Goal: Task Accomplishment & Management: Manage account settings

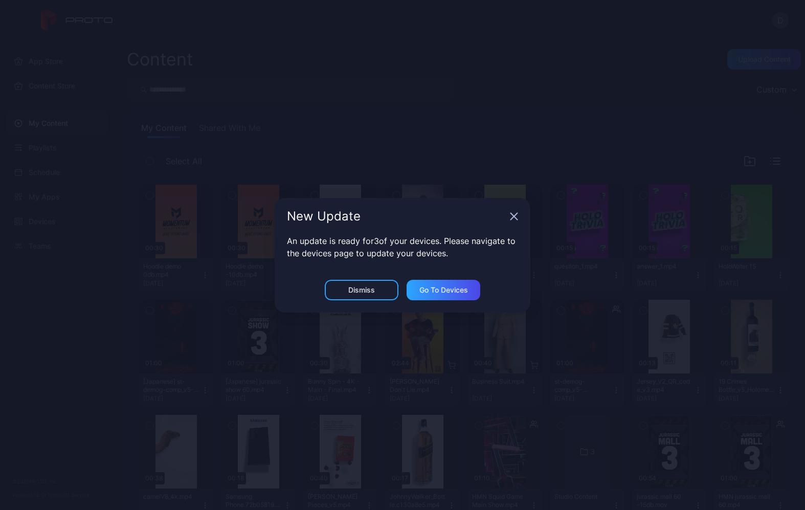
click at [373, 291] on div "Dismiss" at bounding box center [361, 290] width 27 height 8
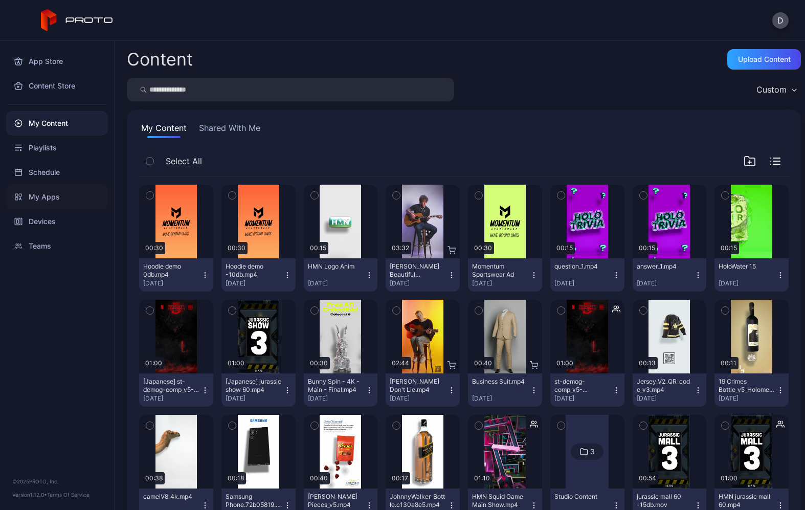
click at [70, 192] on div "My Apps" at bounding box center [57, 197] width 102 height 25
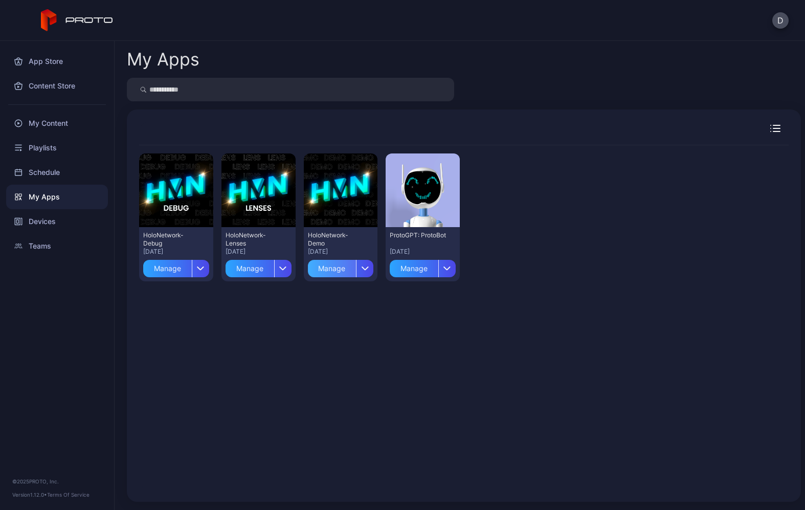
click at [356, 271] on div "Manage" at bounding box center [332, 268] width 49 height 17
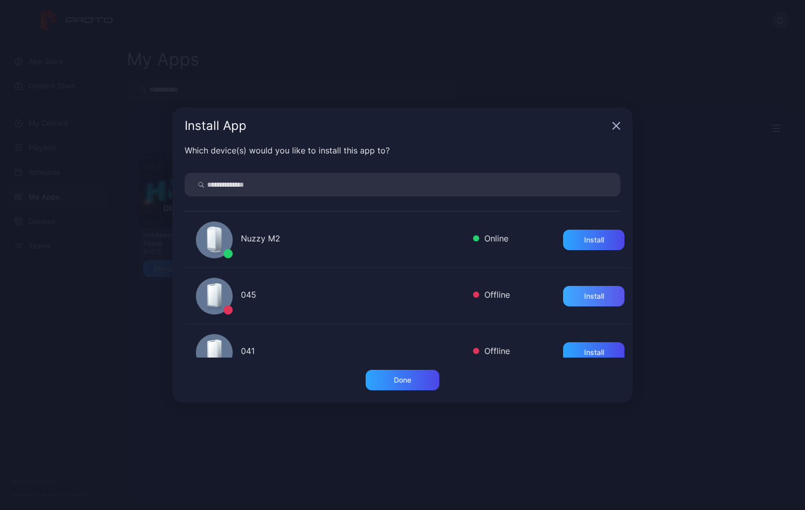
click at [584, 296] on div "Install" at bounding box center [594, 296] width 20 height 8
click at [589, 350] on div "Install" at bounding box center [594, 352] width 20 height 8
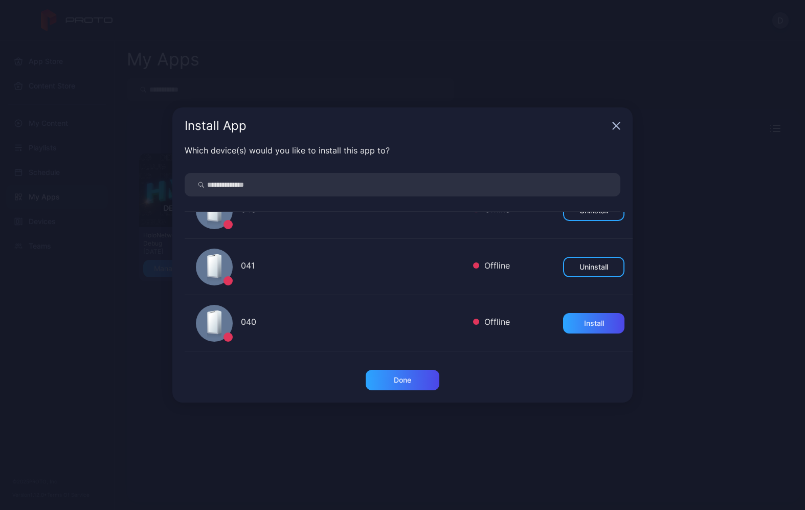
scroll to position [106, 0]
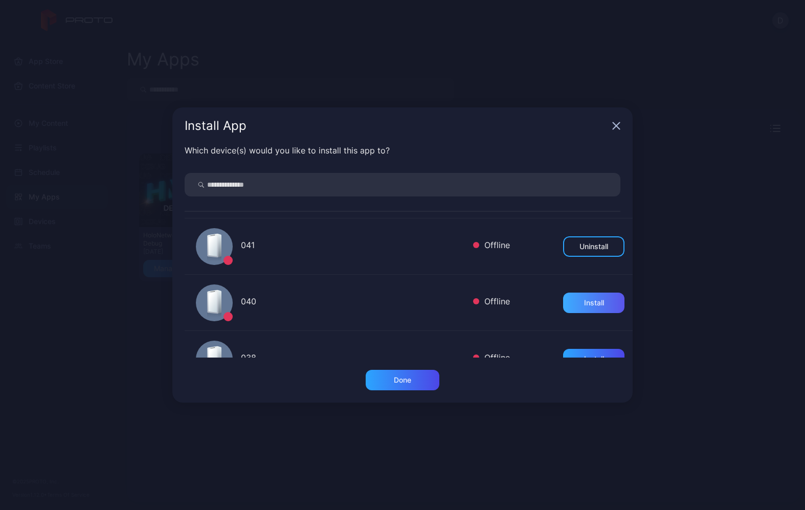
click at [584, 302] on div "Install" at bounding box center [594, 303] width 20 height 8
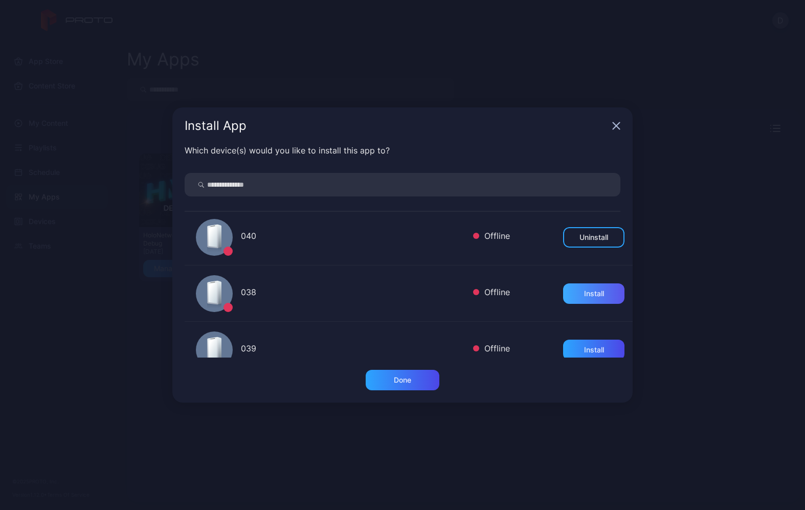
click at [584, 296] on div "Install" at bounding box center [594, 293] width 20 height 8
click at [588, 351] on div "Install" at bounding box center [594, 350] width 20 height 8
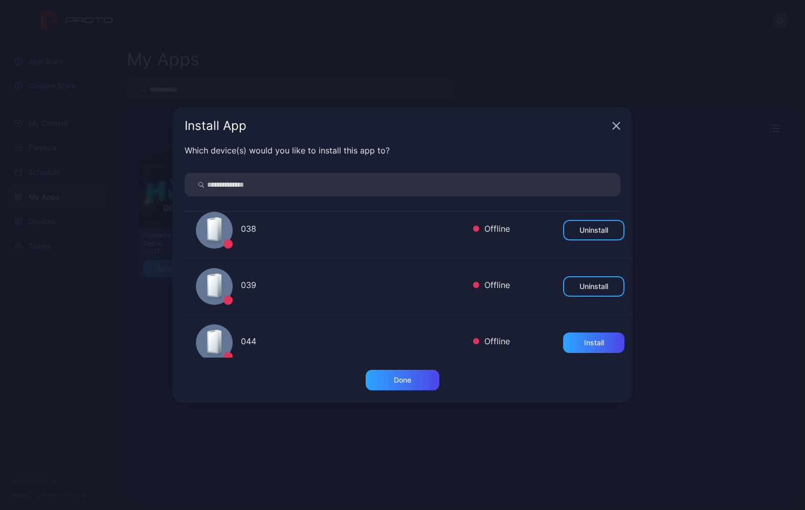
scroll to position [248, 0]
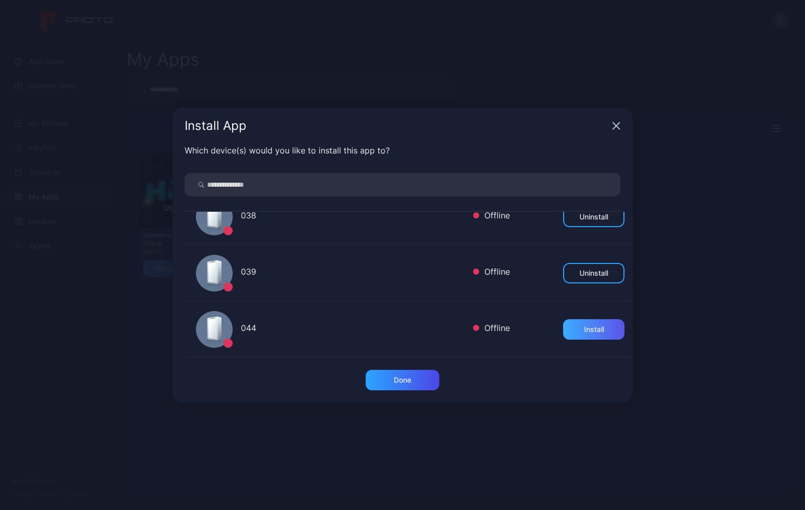
click at [582, 324] on div "Install" at bounding box center [593, 329] width 61 height 20
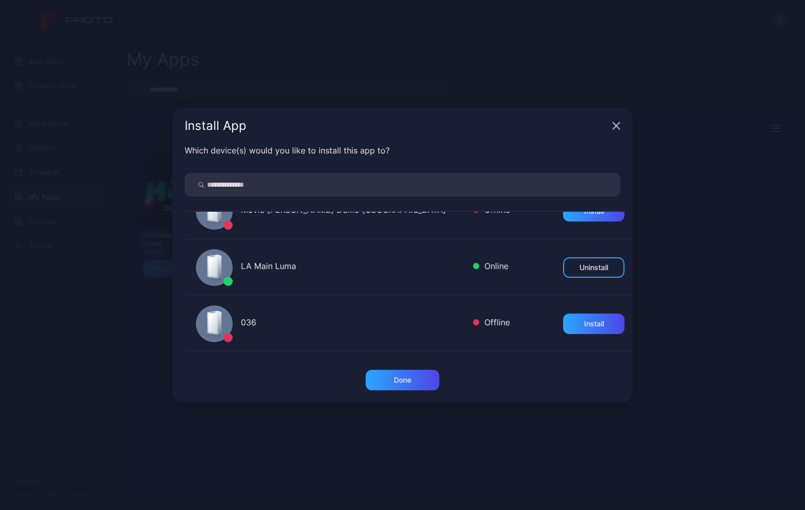
scroll to position [542, 0]
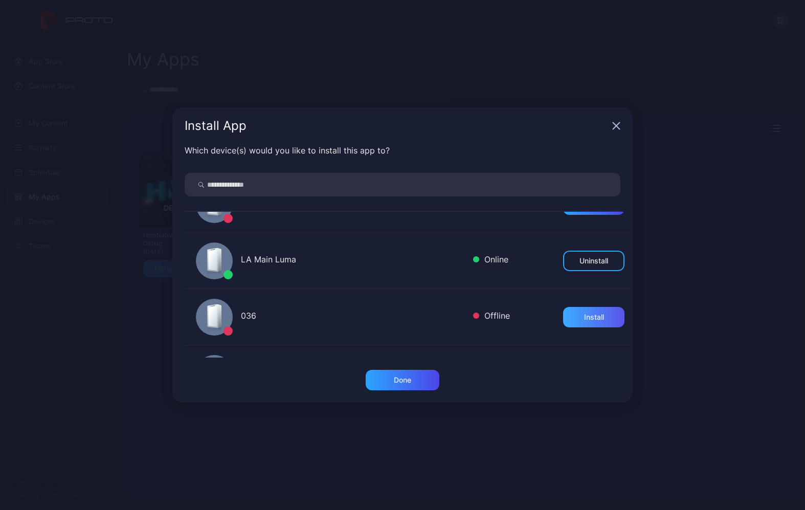
click at [584, 321] on div "Install" at bounding box center [594, 317] width 20 height 8
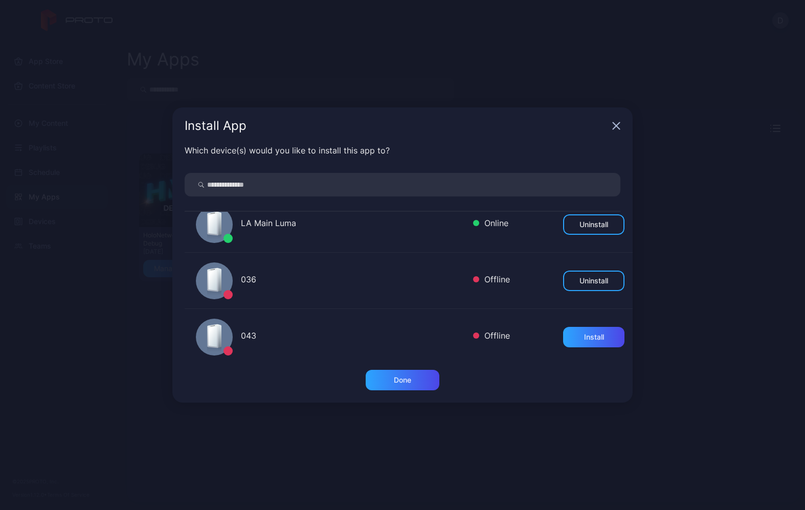
scroll to position [591, 0]
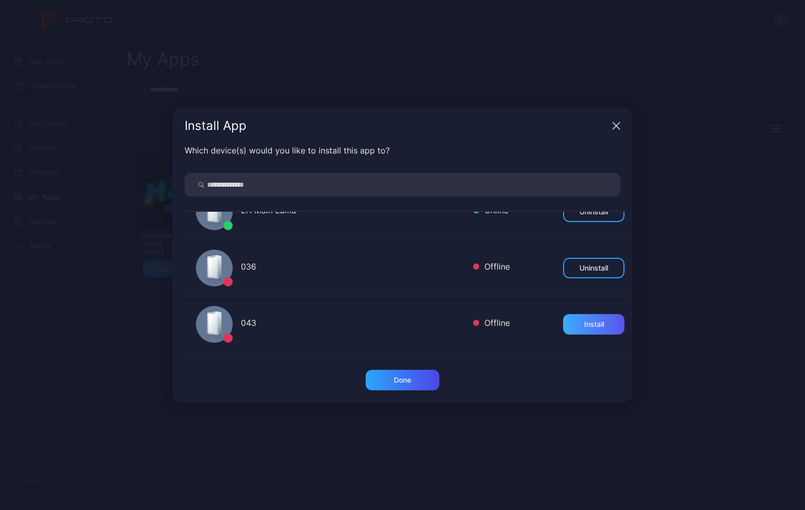
click at [584, 324] on div "Install" at bounding box center [594, 324] width 20 height 8
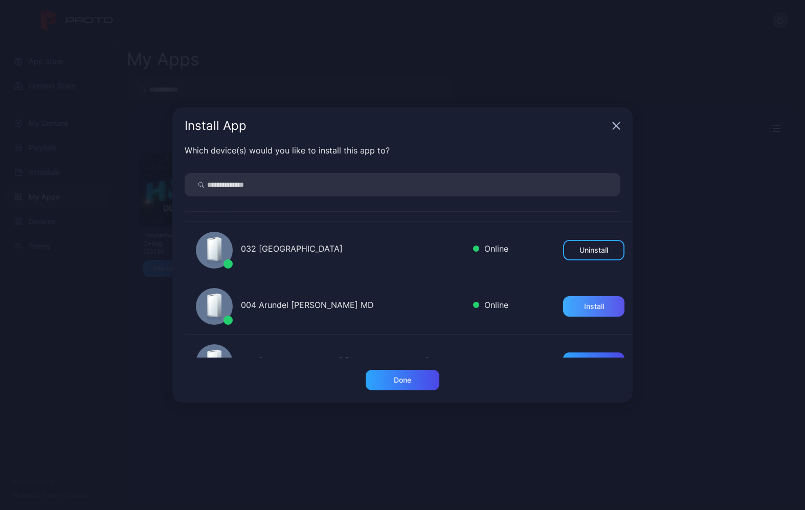
click at [584, 307] on div "Install" at bounding box center [594, 306] width 20 height 8
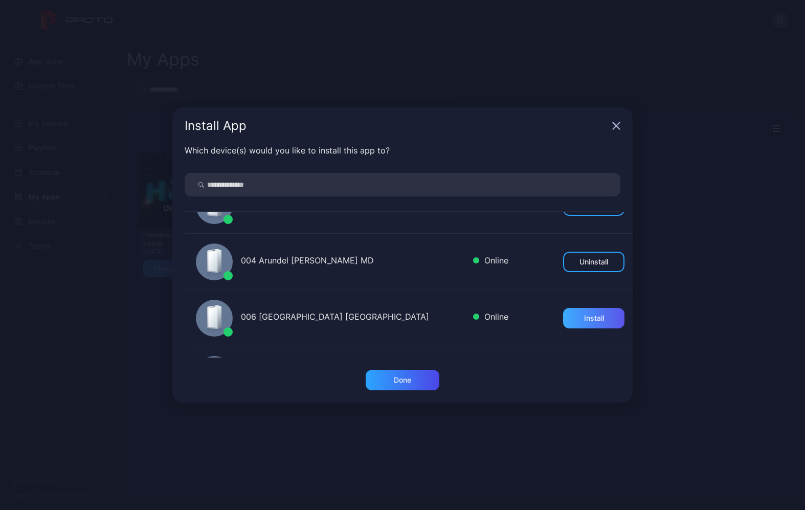
click at [587, 317] on div "Install" at bounding box center [594, 318] width 20 height 8
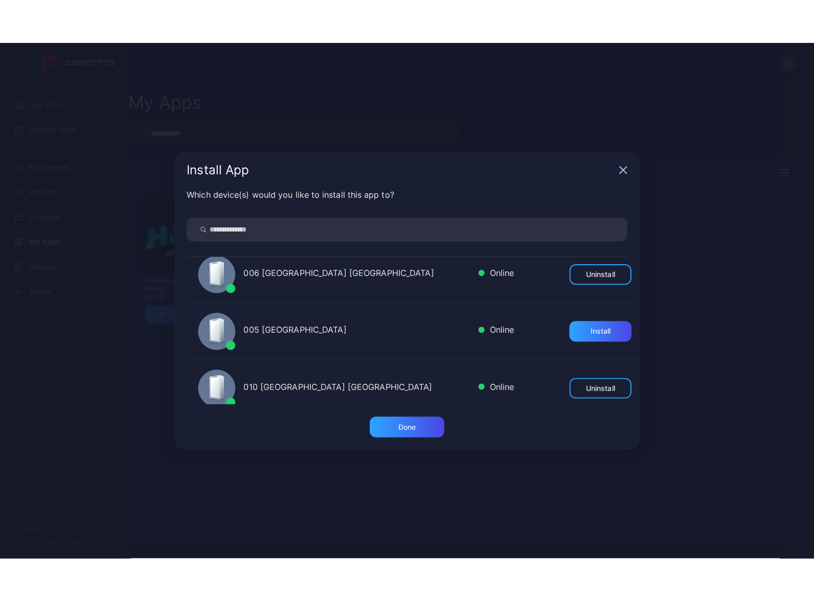
scroll to position [917, 0]
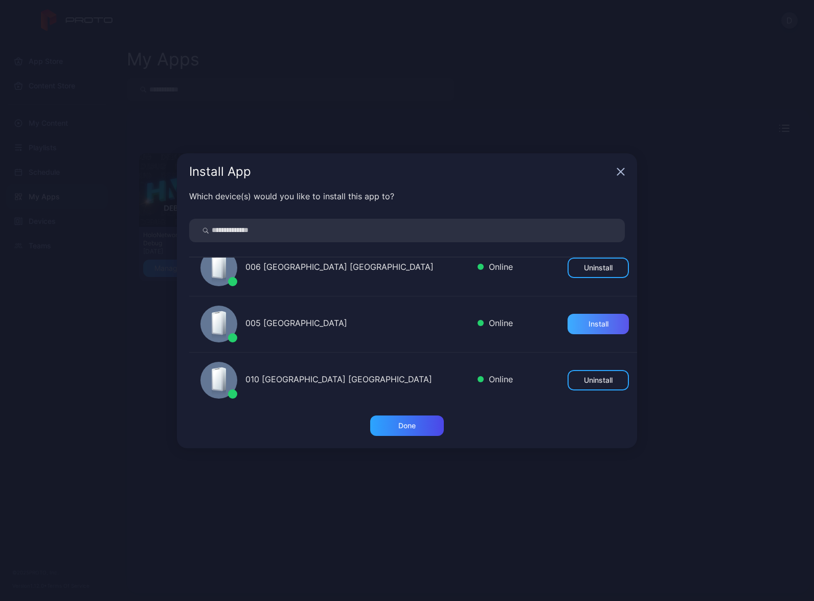
click at [589, 320] on div "Install" at bounding box center [599, 324] width 20 height 8
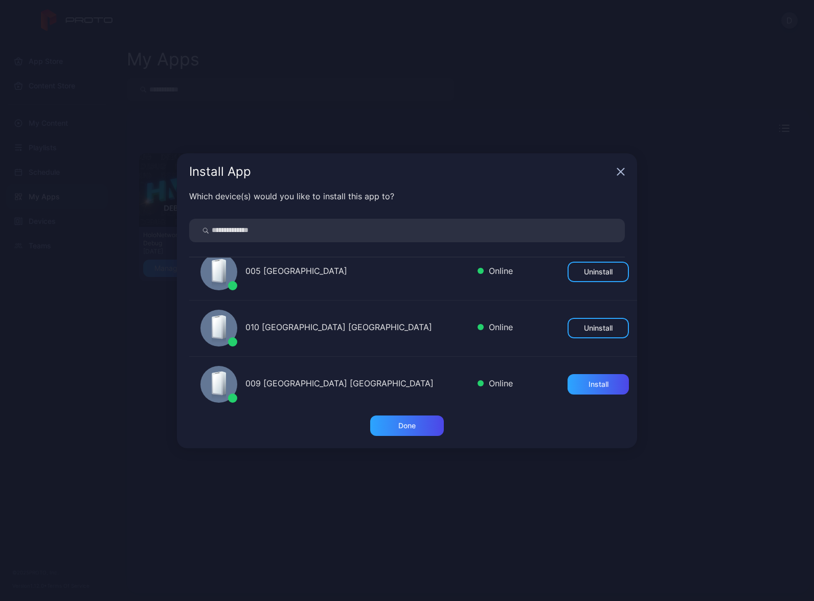
scroll to position [976, 0]
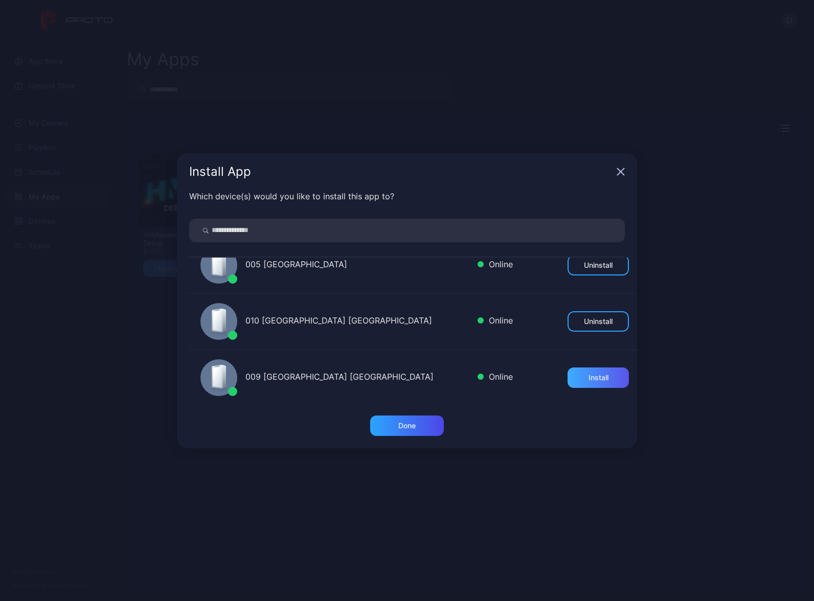
click at [589, 378] on div "Install" at bounding box center [599, 378] width 20 height 8
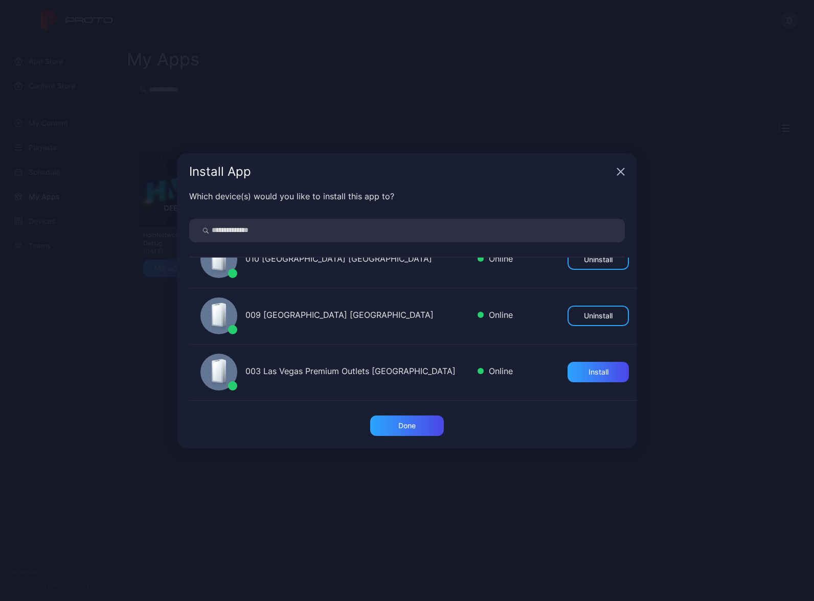
scroll to position [1068, 0]
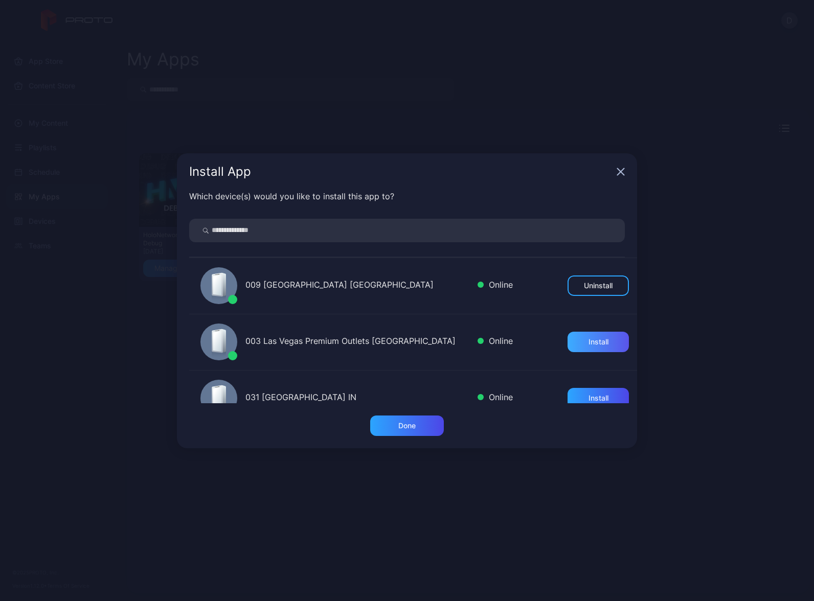
click at [590, 339] on div "Install" at bounding box center [599, 342] width 20 height 8
click at [591, 395] on div "Install" at bounding box center [599, 398] width 20 height 8
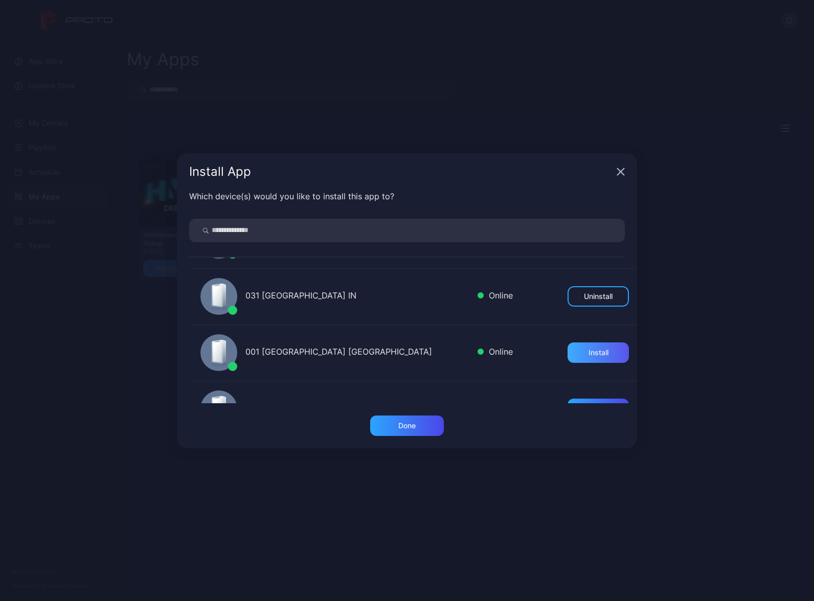
click at [586, 358] on div "Install" at bounding box center [598, 353] width 61 height 20
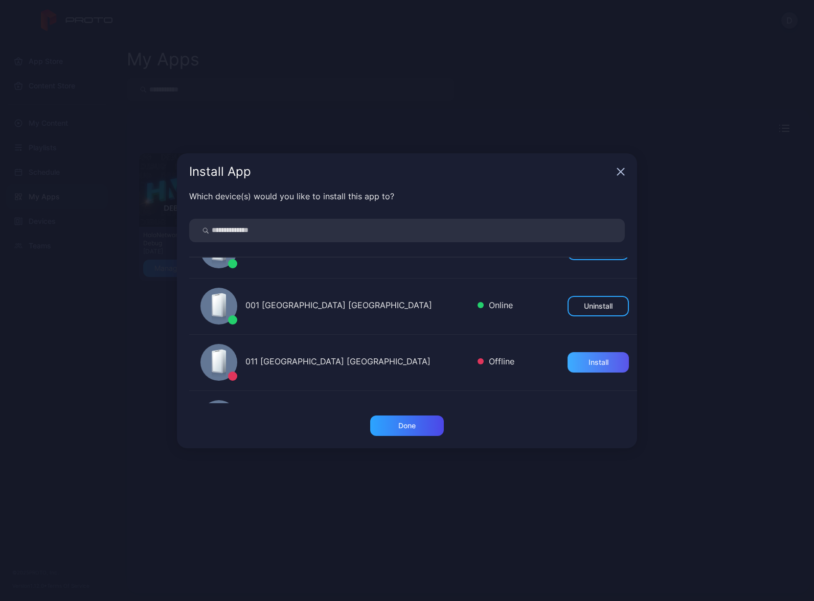
scroll to position [1230, 0]
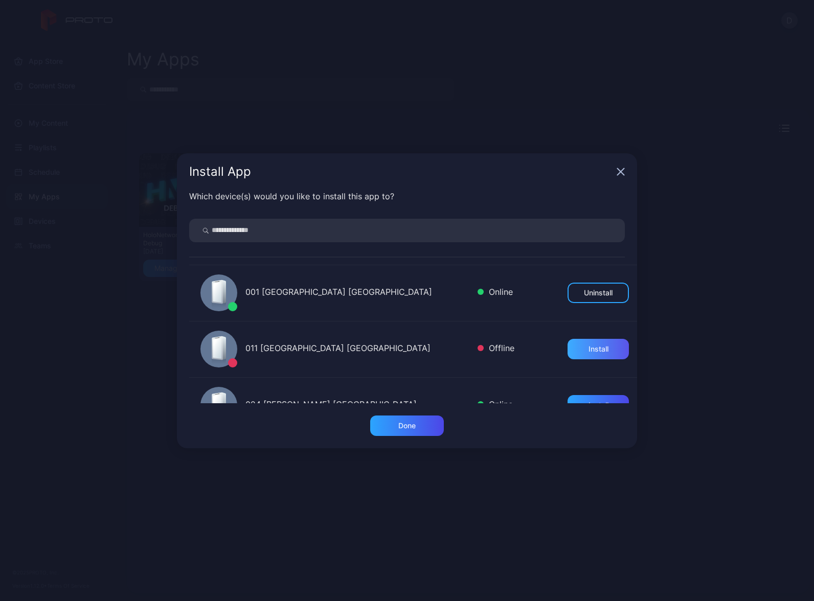
click at [587, 355] on div "Install" at bounding box center [598, 349] width 61 height 20
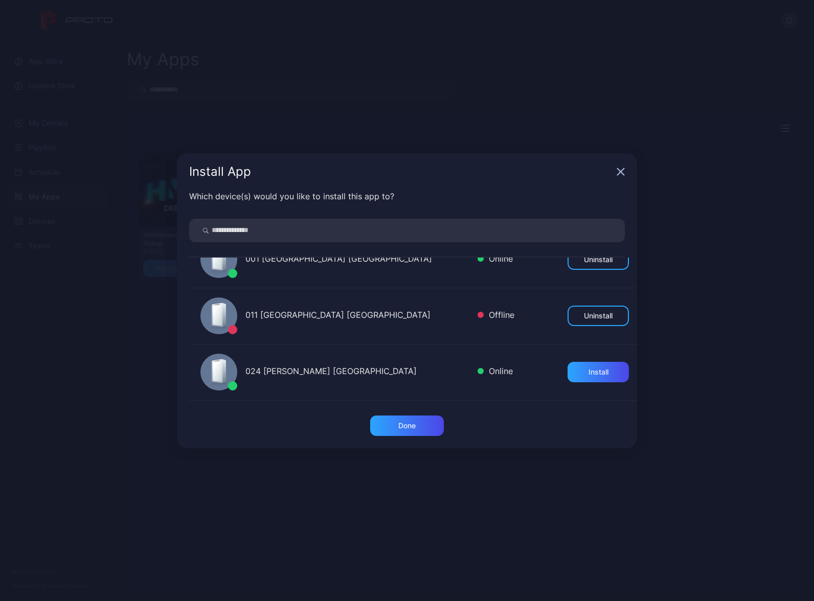
scroll to position [1270, 0]
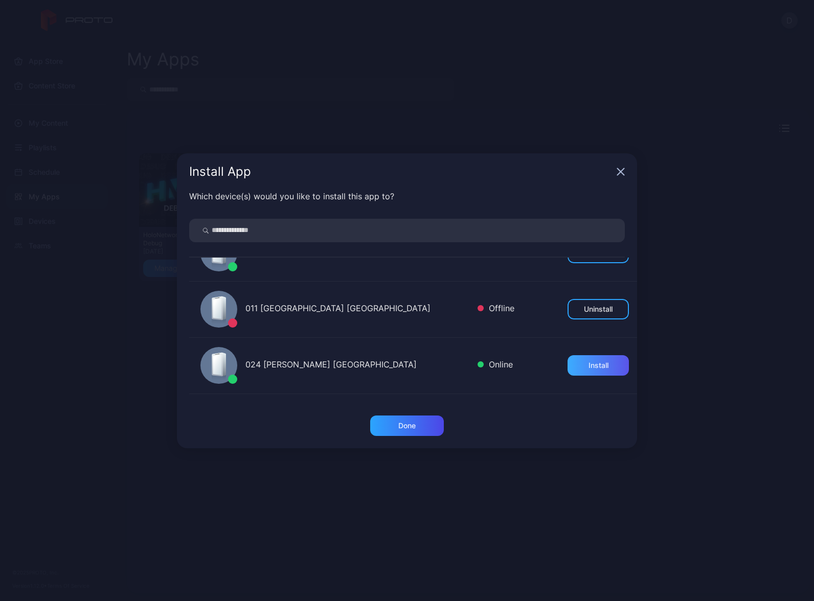
click at [589, 367] on div "Install" at bounding box center [599, 366] width 20 height 8
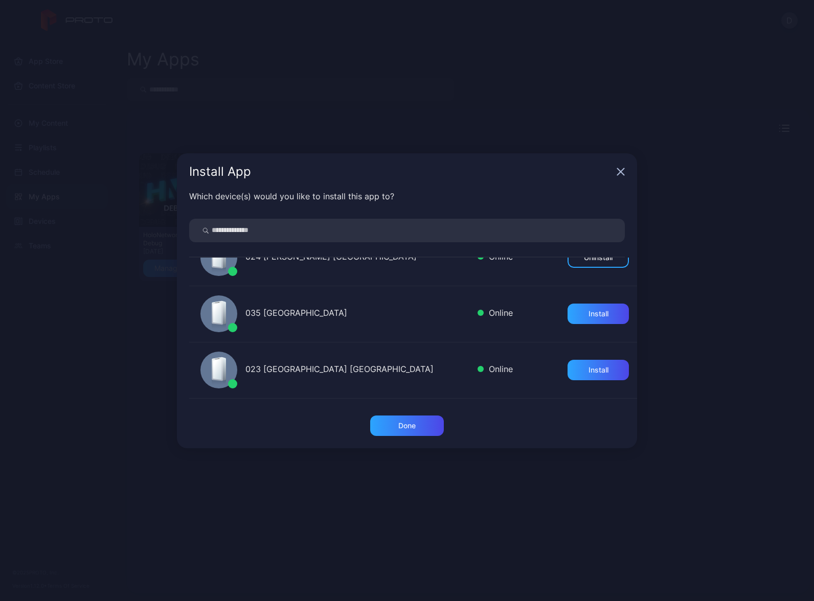
scroll to position [1384, 0]
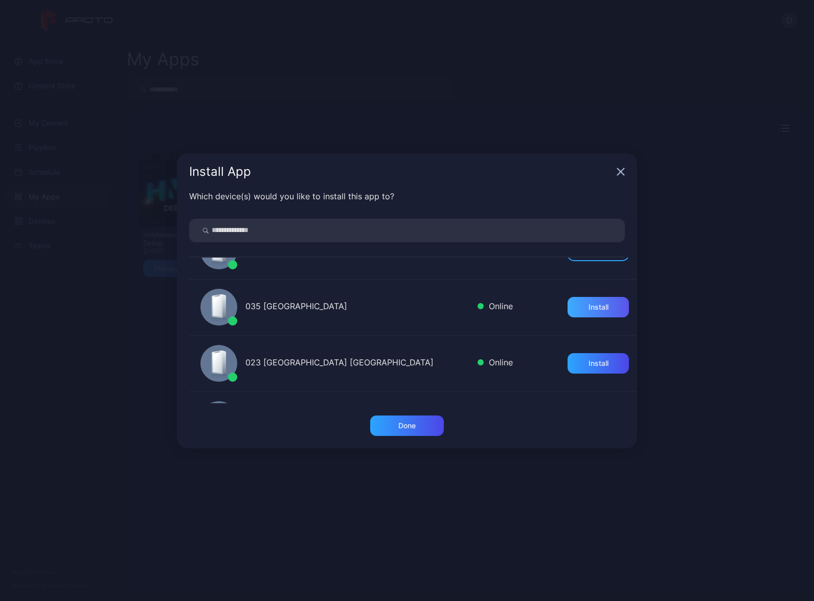
click at [590, 310] on div "Install" at bounding box center [599, 307] width 20 height 8
click at [596, 365] on div "Install" at bounding box center [599, 364] width 20 height 8
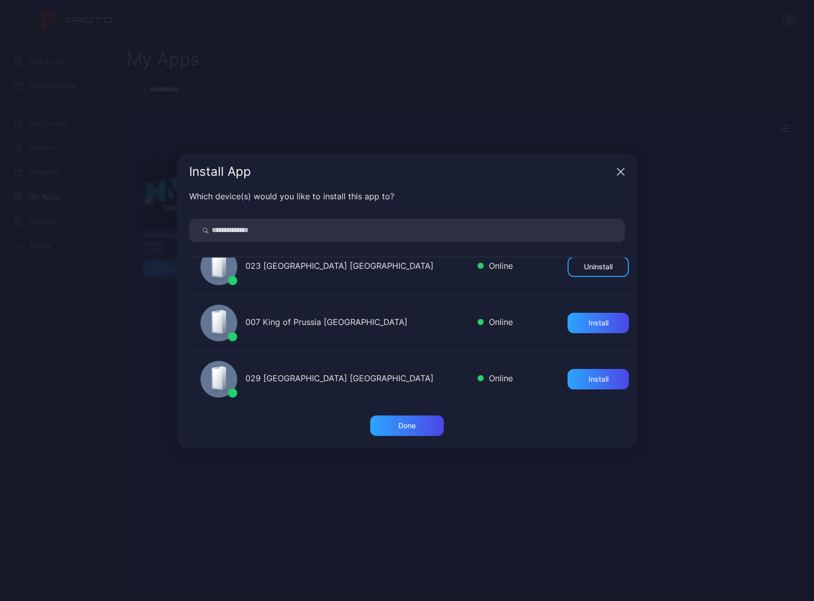
scroll to position [1488, 0]
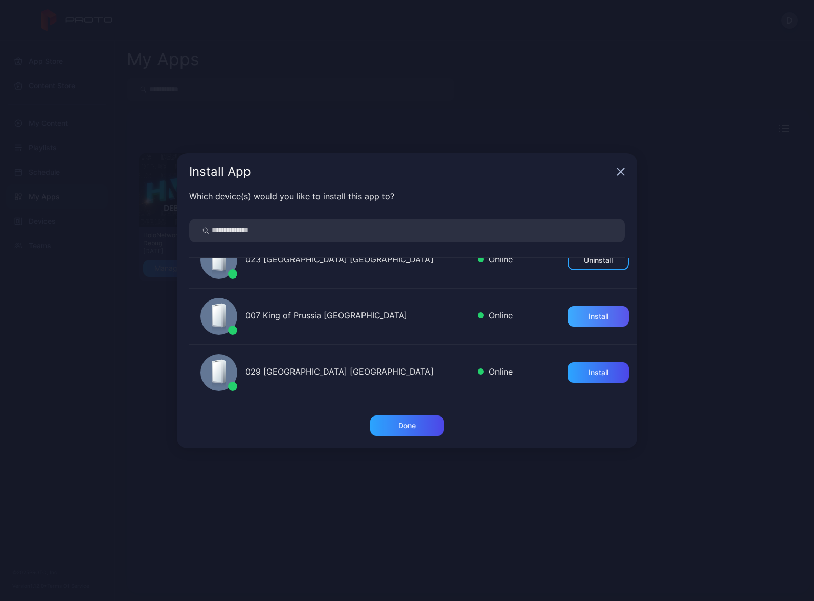
click at [591, 324] on div "Install" at bounding box center [598, 316] width 61 height 20
click at [590, 374] on div "Install" at bounding box center [599, 373] width 20 height 8
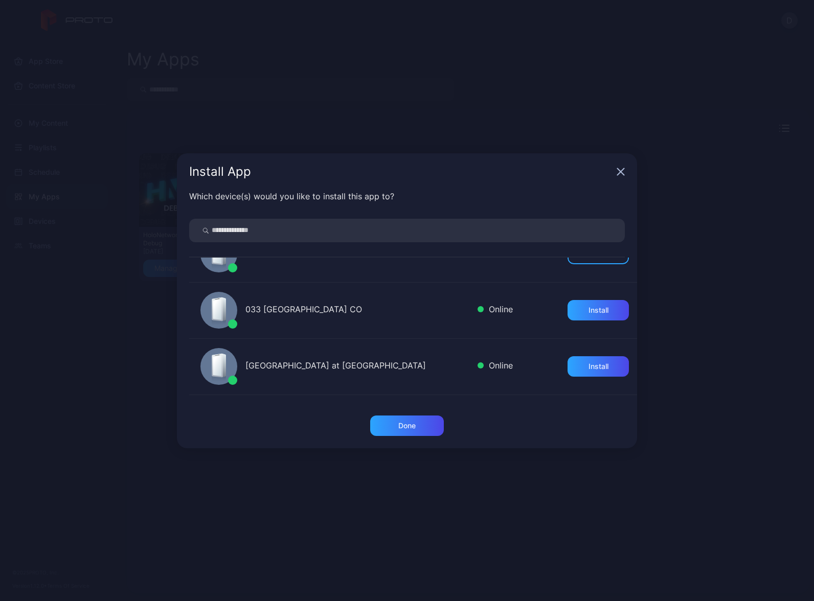
click at [588, 300] on div "033 FlatIron Crossing CO Online Install" at bounding box center [413, 311] width 448 height 56
click at [589, 369] on div "Install" at bounding box center [599, 367] width 20 height 8
click at [589, 309] on div "Install" at bounding box center [599, 310] width 20 height 8
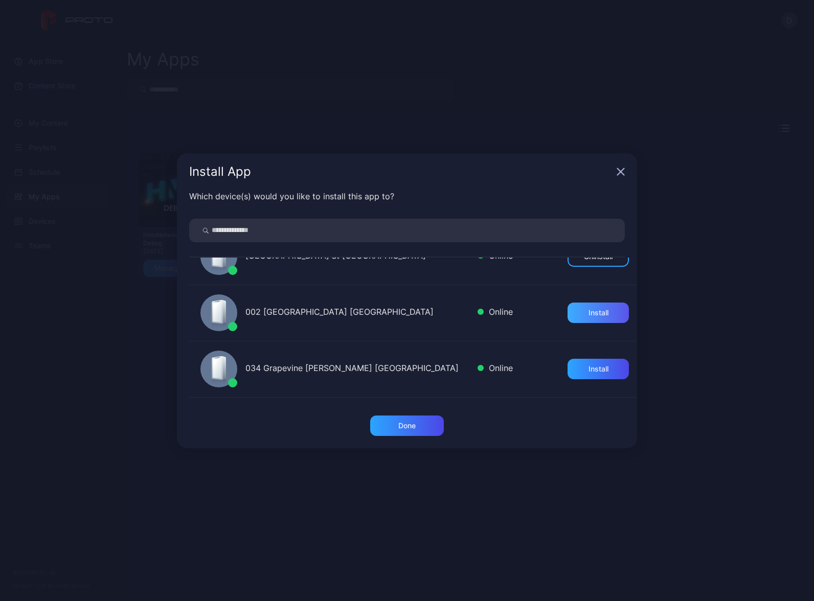
scroll to position [1723, 0]
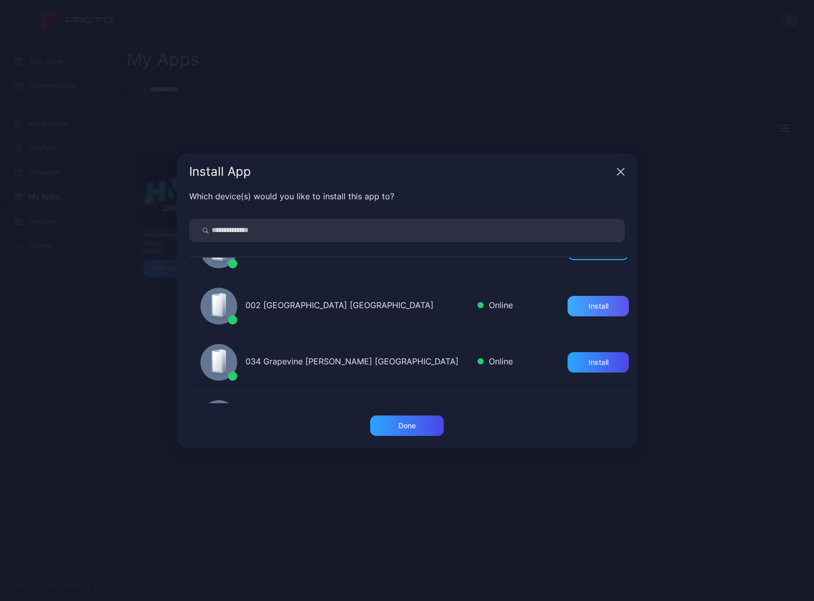
click at [589, 308] on div "Install" at bounding box center [599, 306] width 20 height 8
click at [591, 363] on div "Install" at bounding box center [599, 362] width 20 height 8
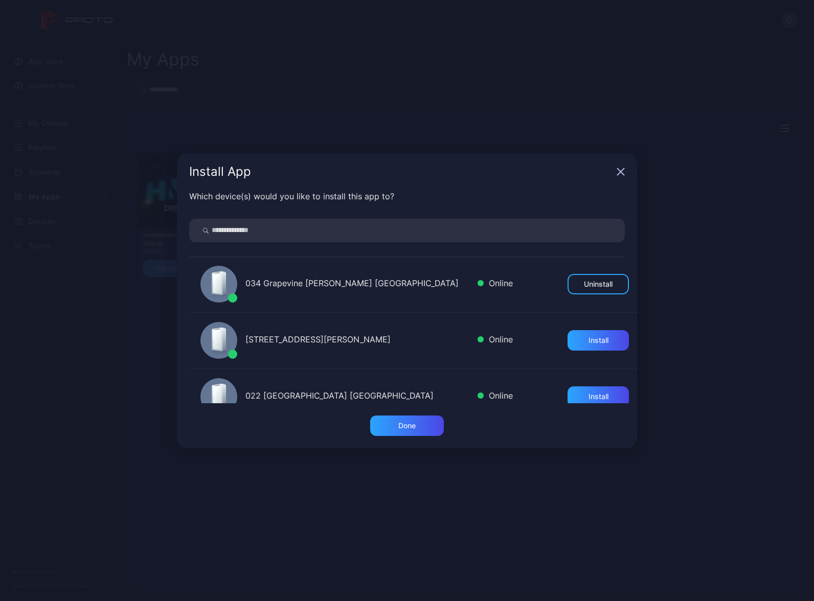
scroll to position [1839, 0]
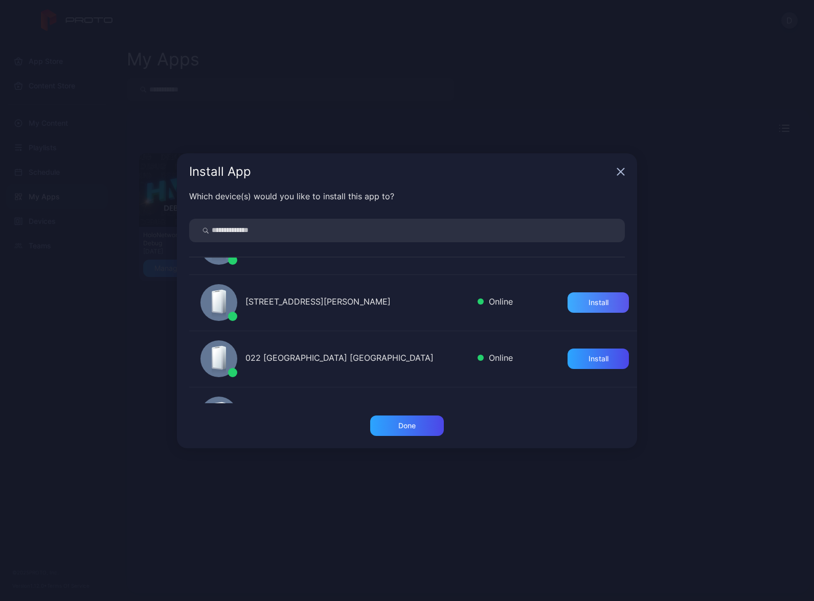
click at [589, 306] on div "Install" at bounding box center [599, 303] width 20 height 8
click at [590, 359] on div "Install" at bounding box center [599, 359] width 20 height 8
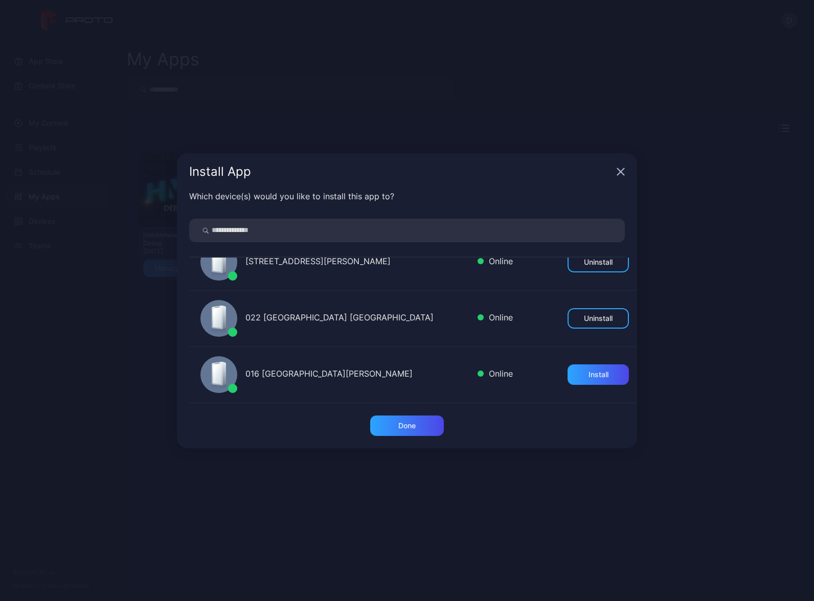
scroll to position [1879, 0]
click at [591, 374] on div "Install" at bounding box center [599, 375] width 20 height 8
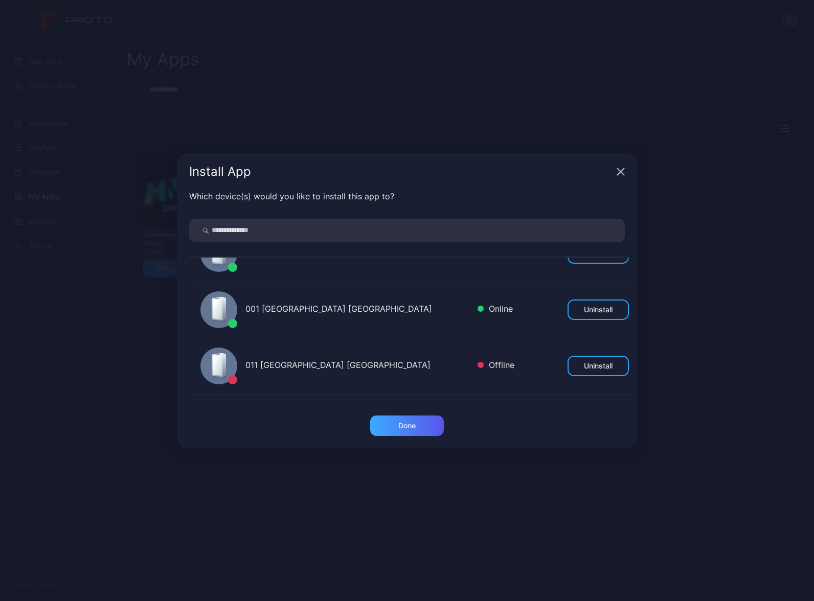
click at [420, 425] on div "Done" at bounding box center [407, 426] width 74 height 20
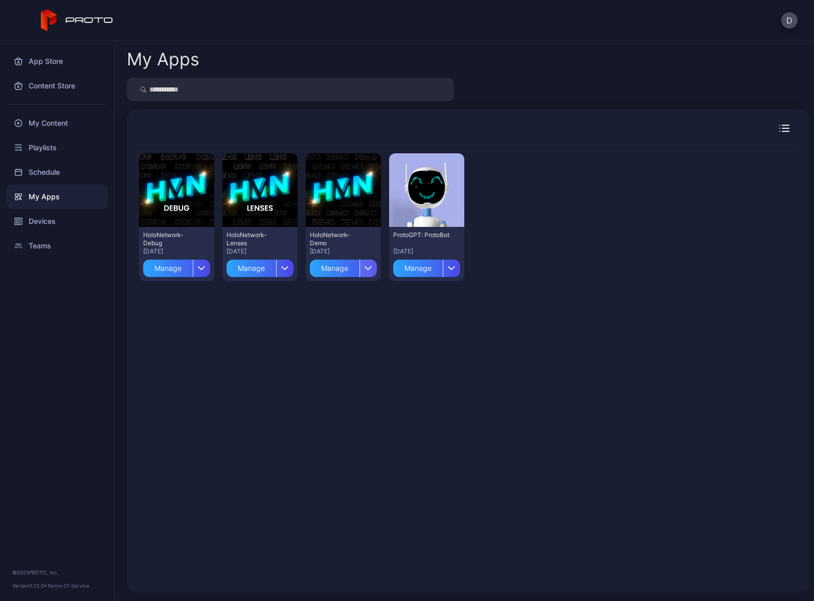
click at [363, 265] on div "button" at bounding box center [368, 268] width 17 height 17
click at [431, 324] on div "Preview HoloNetwork-Debug Aug 14, 2025 Manage Preview HoloNetwork-Lenses Jul 11…" at bounding box center [468, 363] width 659 height 436
click at [326, 269] on div "Manage" at bounding box center [335, 268] width 50 height 17
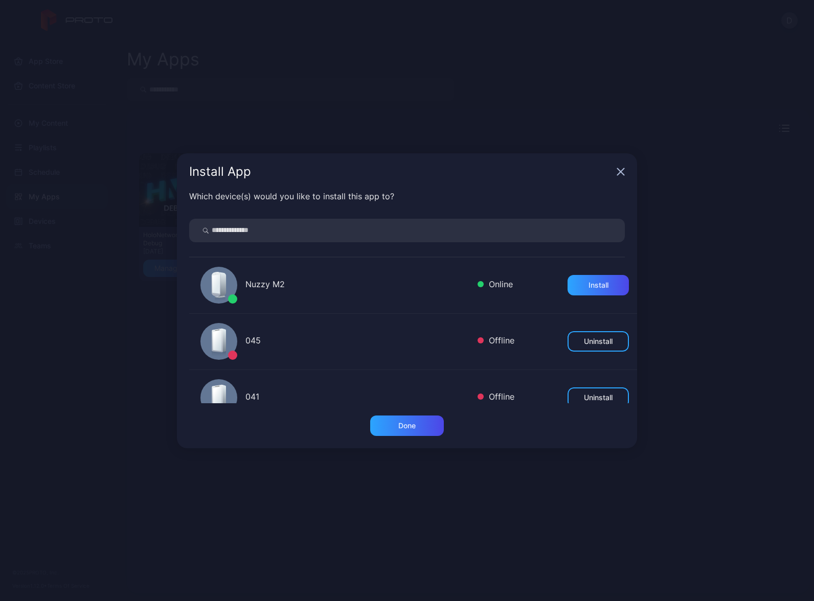
click at [616, 174] on div "Install App" at bounding box center [407, 171] width 460 height 37
click at [620, 172] on g "button" at bounding box center [621, 171] width 7 height 7
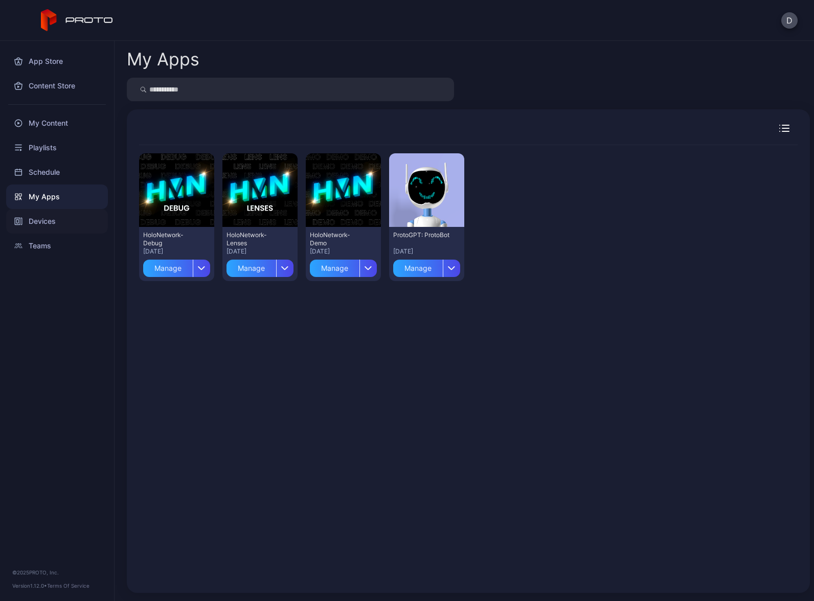
click at [58, 219] on div "Devices" at bounding box center [57, 221] width 102 height 25
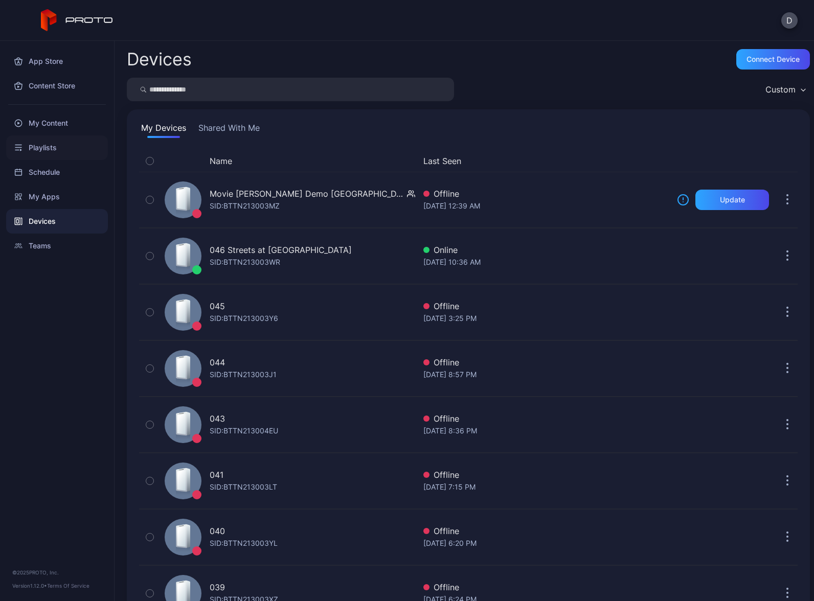
click at [45, 145] on div "Playlists" at bounding box center [57, 148] width 102 height 25
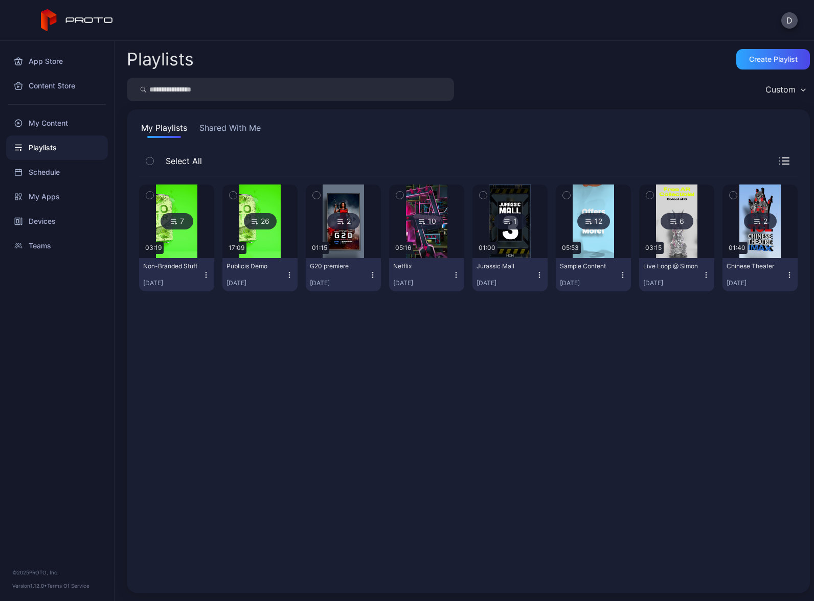
click at [184, 193] on img at bounding box center [176, 222] width 41 height 74
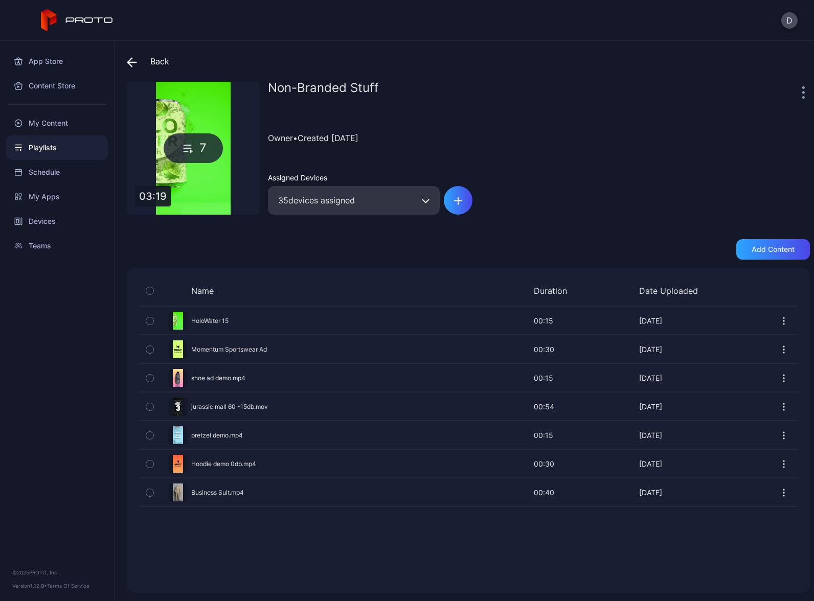
click at [129, 62] on icon at bounding box center [130, 62] width 4 height 9
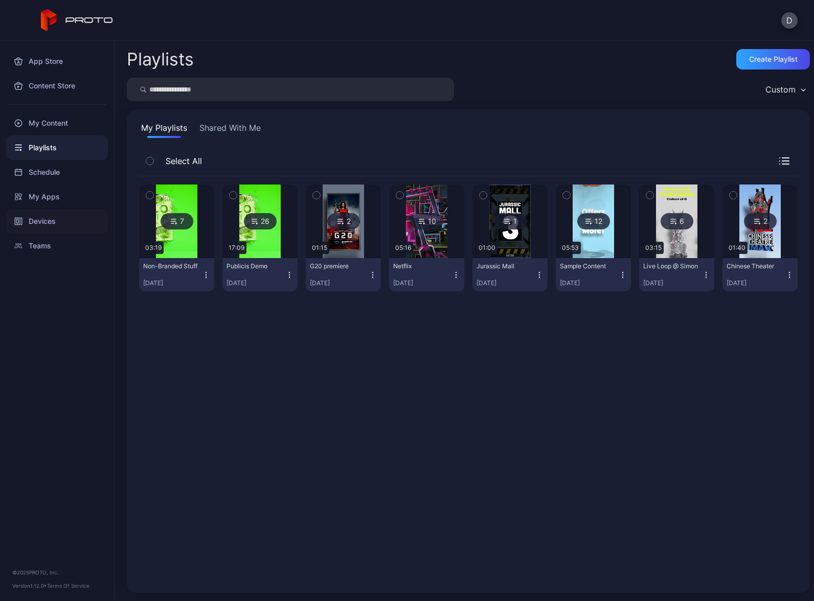
click at [49, 219] on div "Devices" at bounding box center [57, 221] width 102 height 25
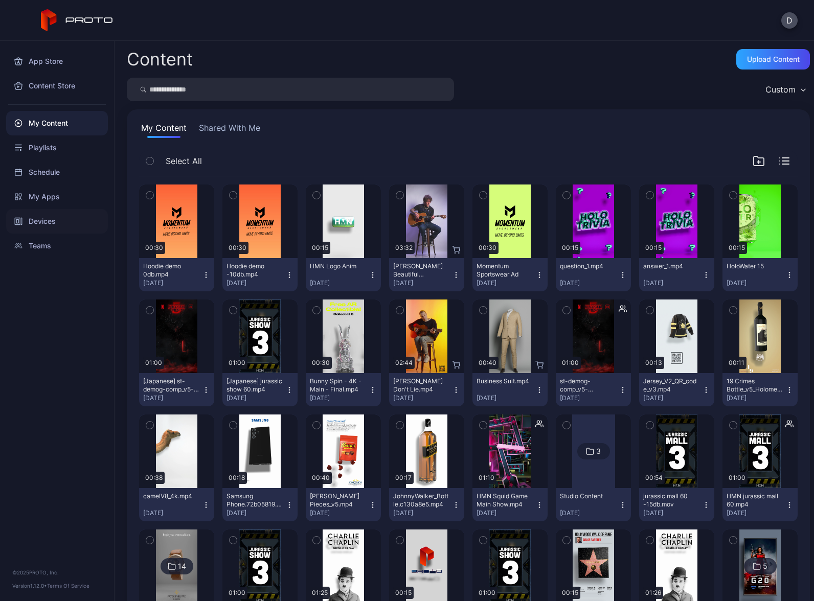
click at [58, 220] on div "Devices" at bounding box center [57, 221] width 102 height 25
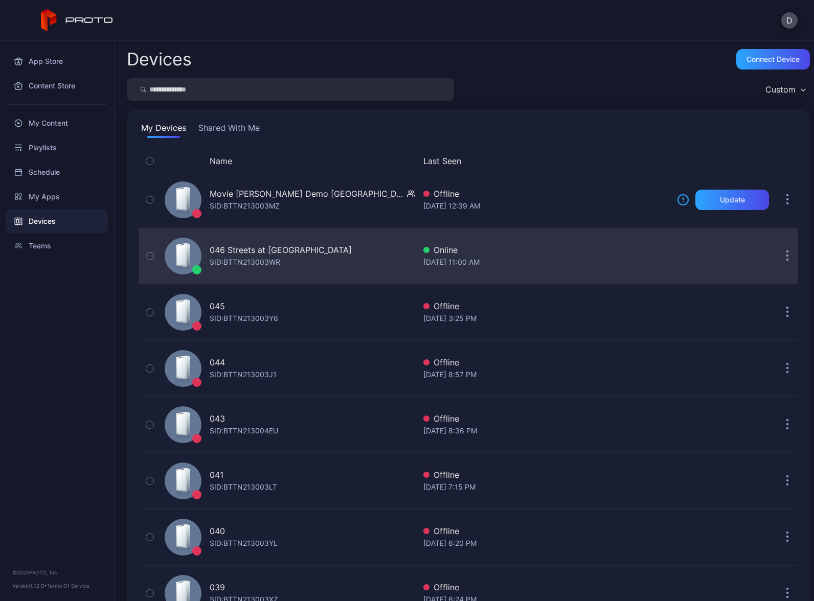
click at [358, 256] on div "046 Streets at Southpoint NC SID: BTTN213003WR" at bounding box center [288, 256] width 255 height 51
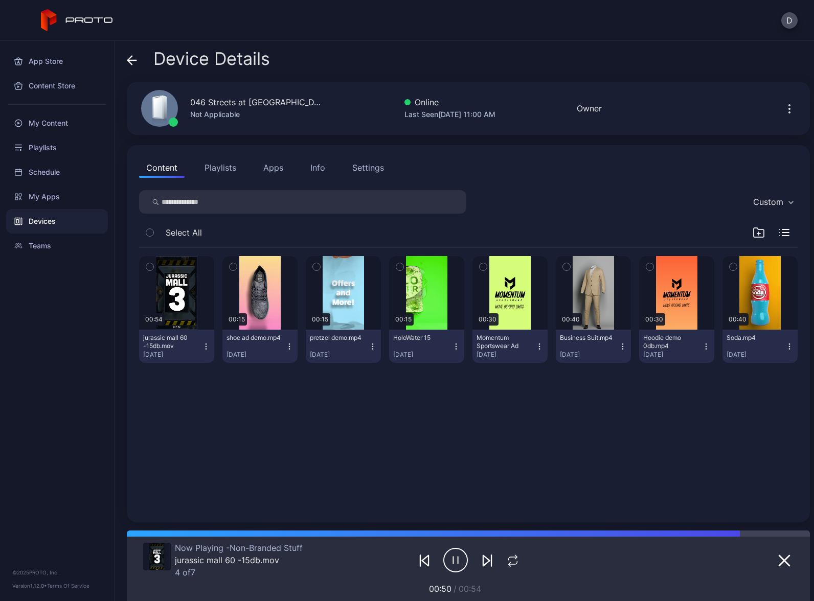
click at [273, 170] on button "Apps" at bounding box center [273, 168] width 34 height 20
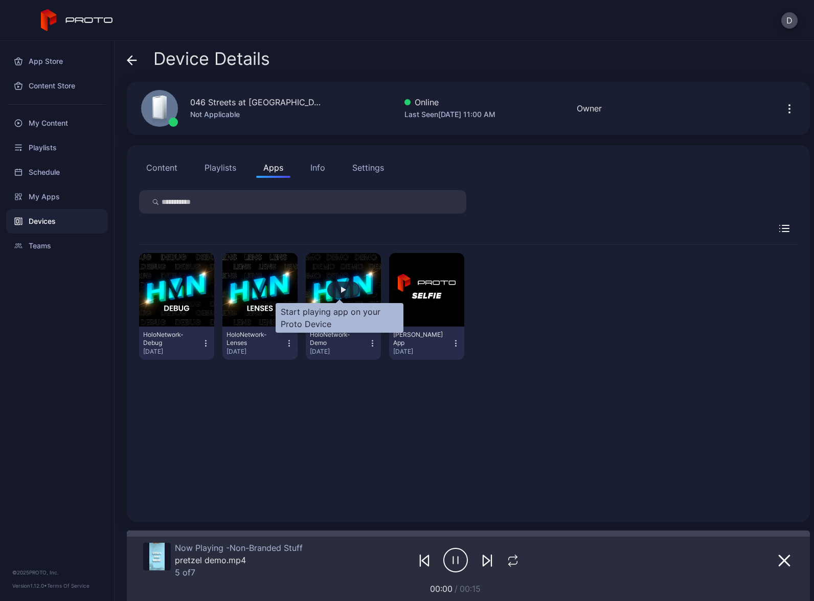
click at [346, 290] on div "button" at bounding box center [343, 290] width 33 height 16
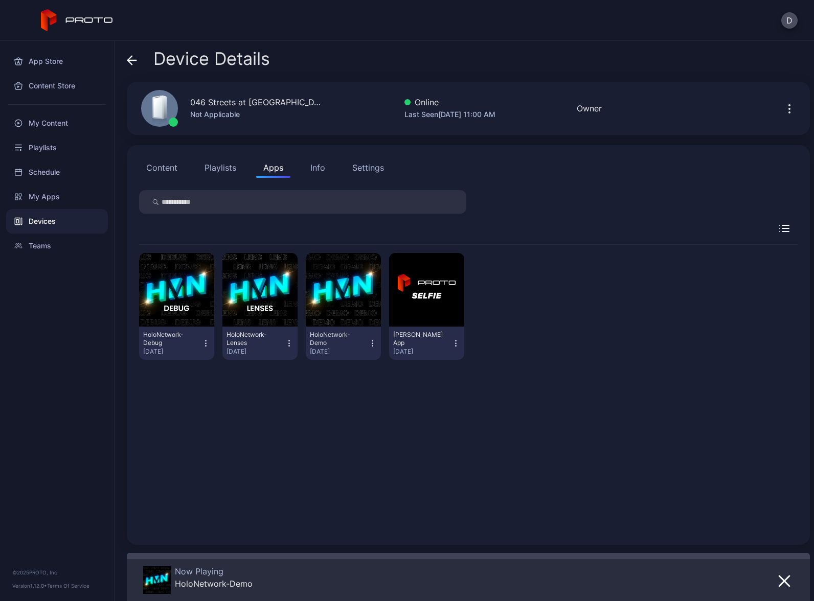
click at [64, 222] on div "Devices" at bounding box center [57, 221] width 102 height 25
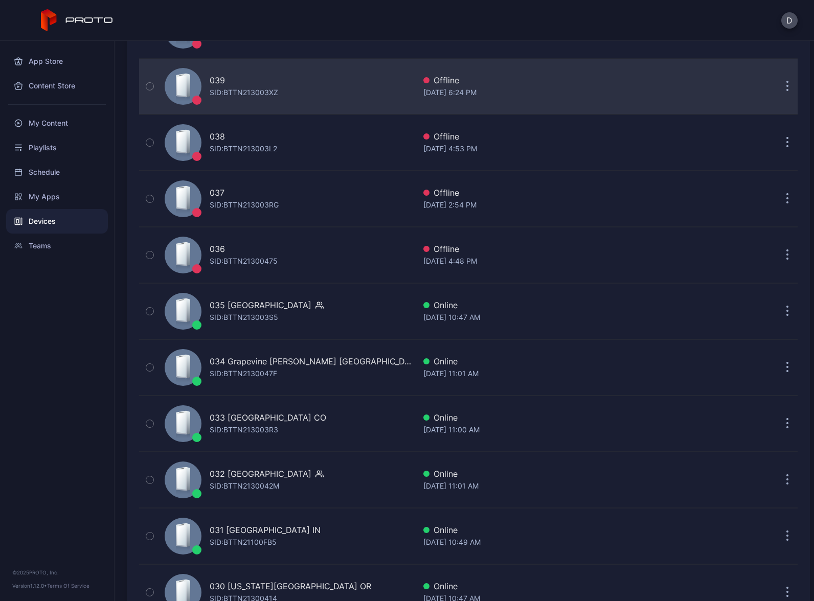
scroll to position [514, 0]
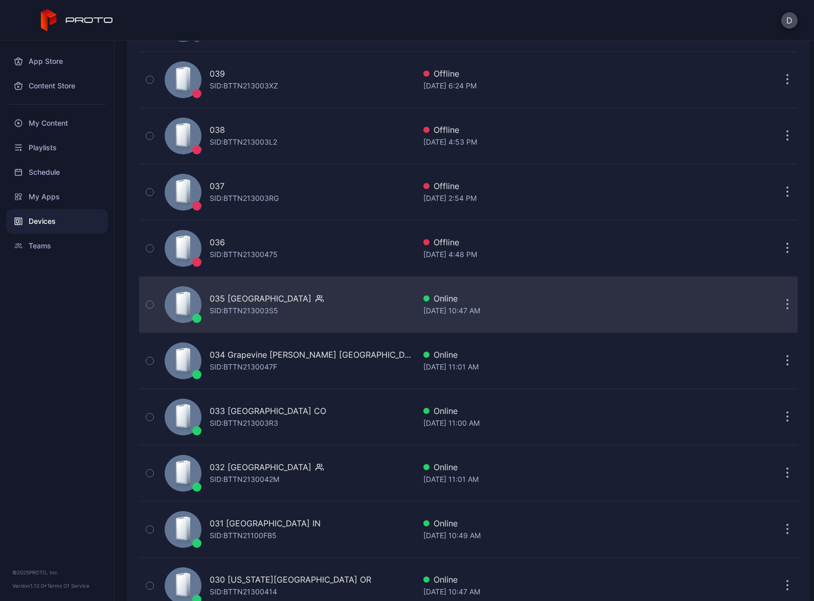
click at [322, 297] on div "035 Mission Viejo CA SID: BTTN213003S5" at bounding box center [288, 304] width 255 height 51
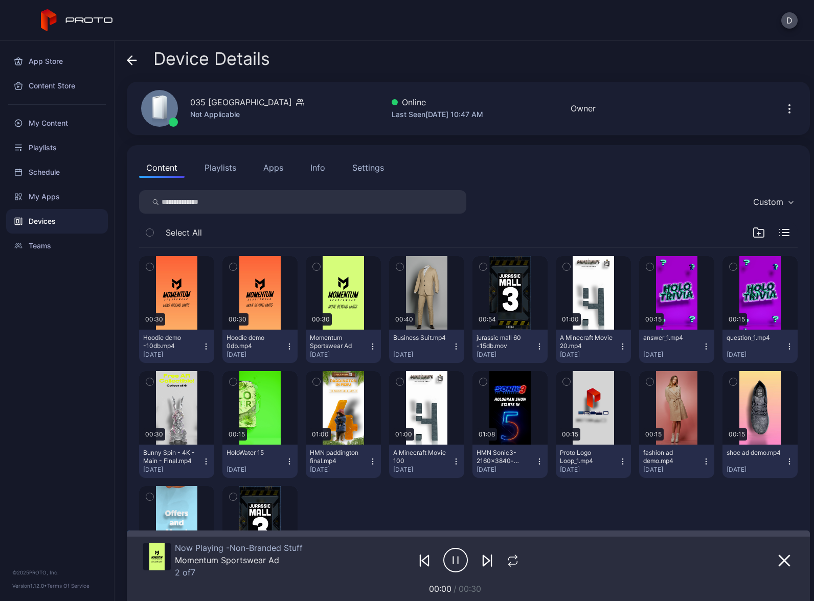
click at [281, 169] on button "Apps" at bounding box center [273, 168] width 34 height 20
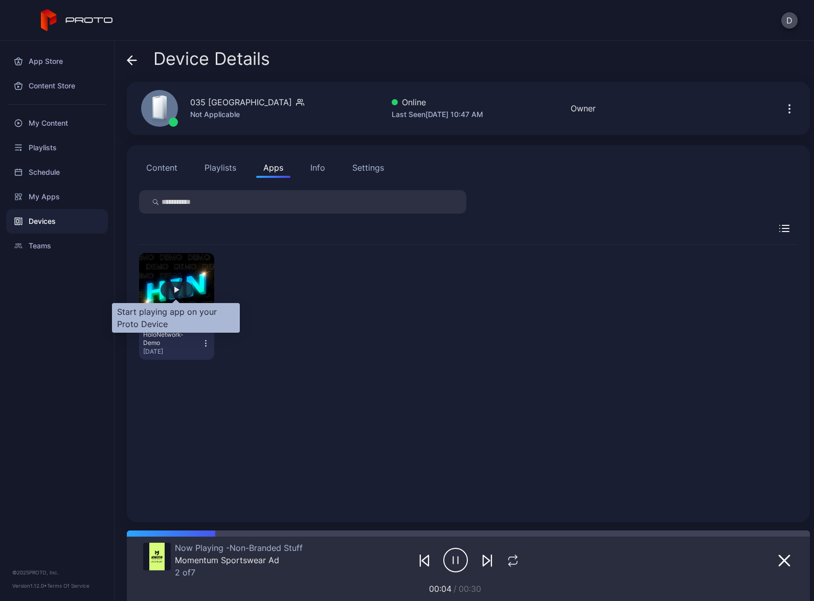
click at [184, 285] on div "button" at bounding box center [177, 290] width 33 height 16
click at [182, 291] on div "button" at bounding box center [177, 290] width 33 height 16
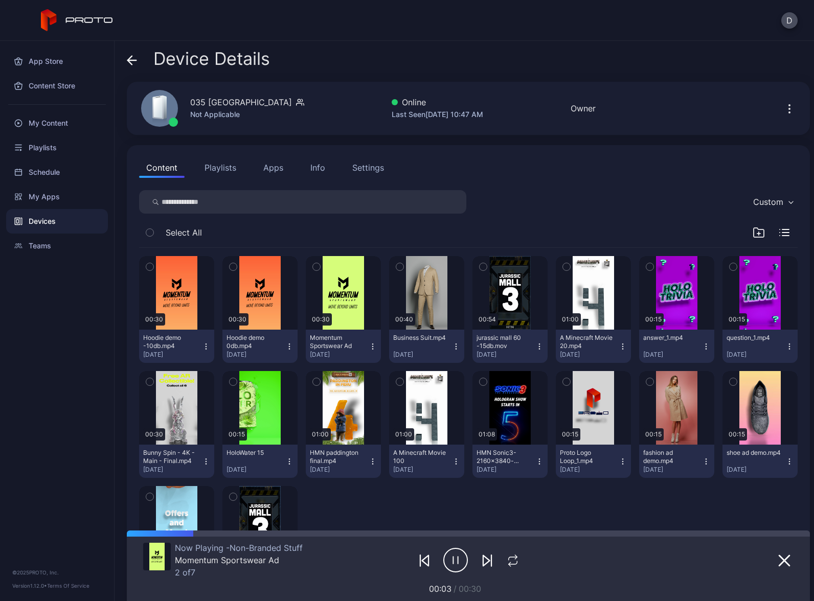
click at [269, 165] on button "Apps" at bounding box center [273, 168] width 34 height 20
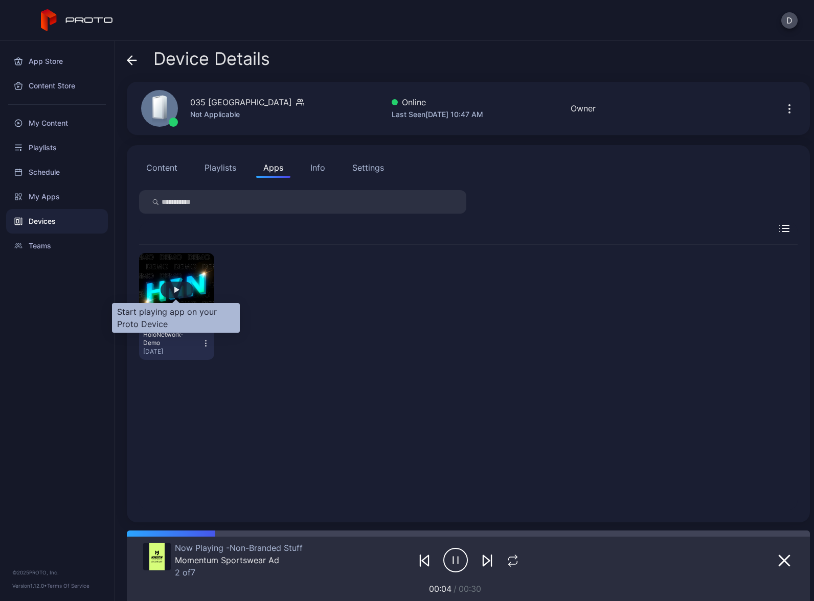
click at [168, 289] on div "button" at bounding box center [177, 290] width 33 height 16
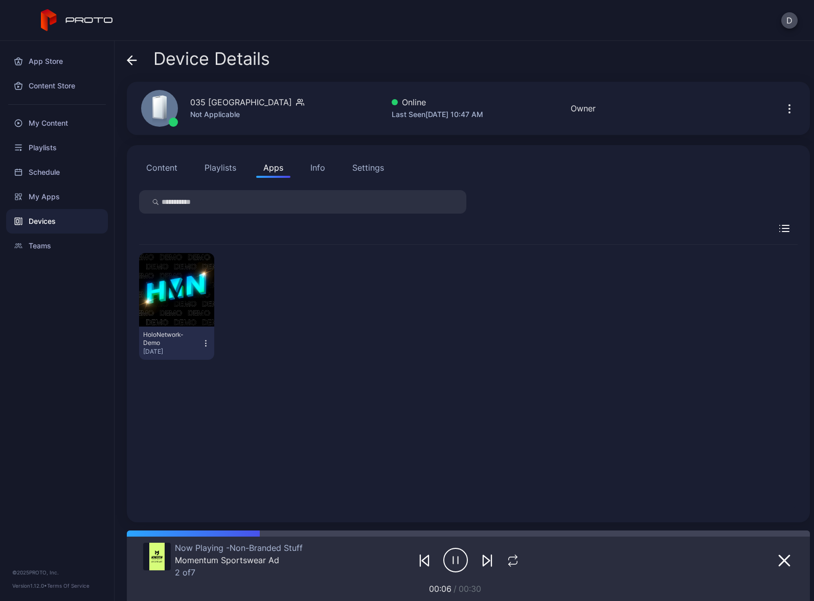
click at [783, 106] on icon "button" at bounding box center [789, 109] width 12 height 12
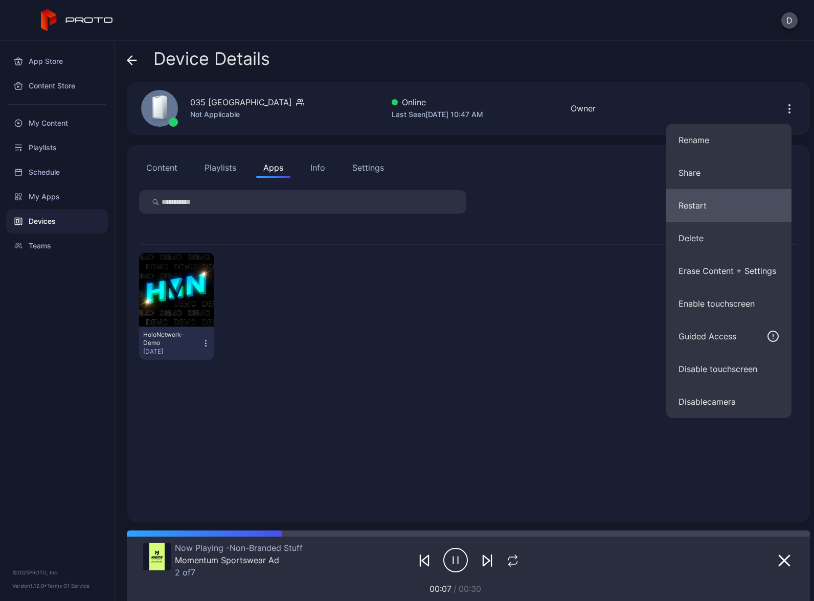
click at [710, 207] on button "Restart" at bounding box center [728, 205] width 125 height 33
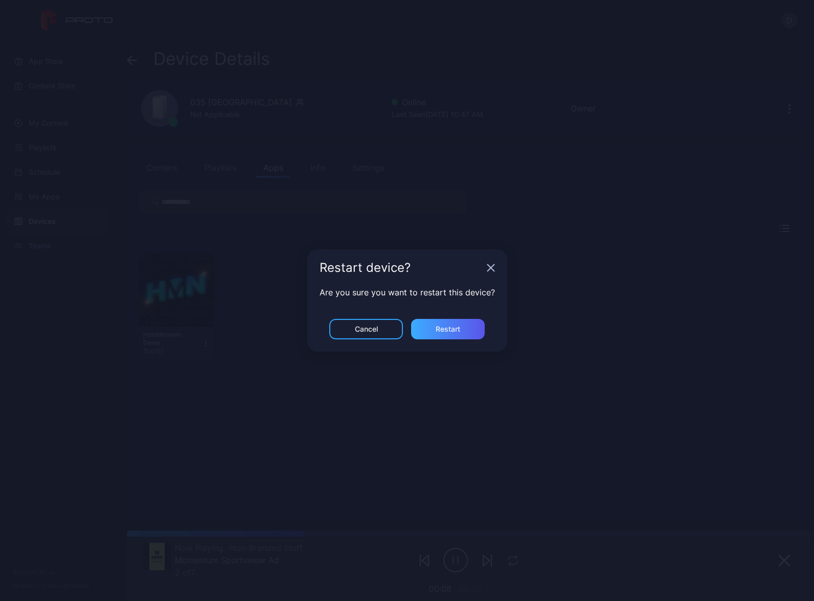
click at [452, 329] on div "Restart" at bounding box center [448, 329] width 25 height 8
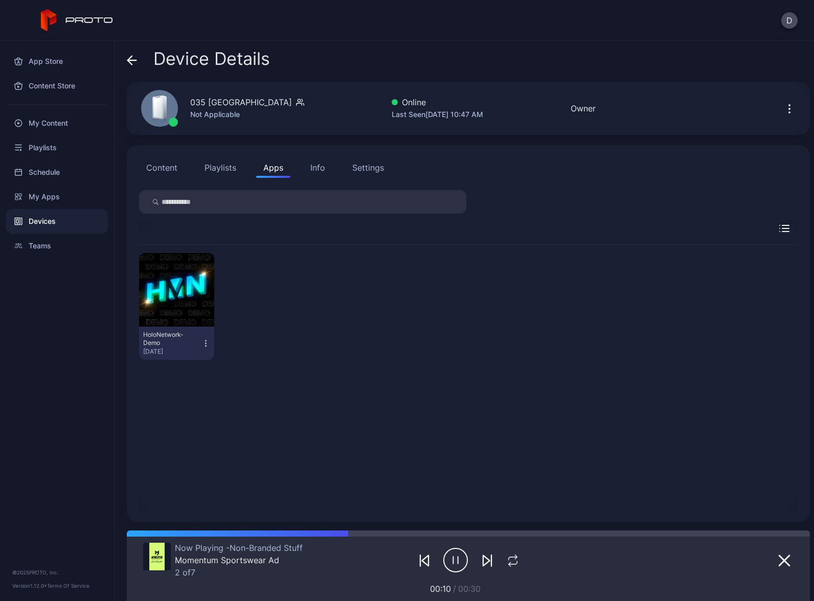
click at [55, 219] on div "Devices" at bounding box center [57, 221] width 102 height 25
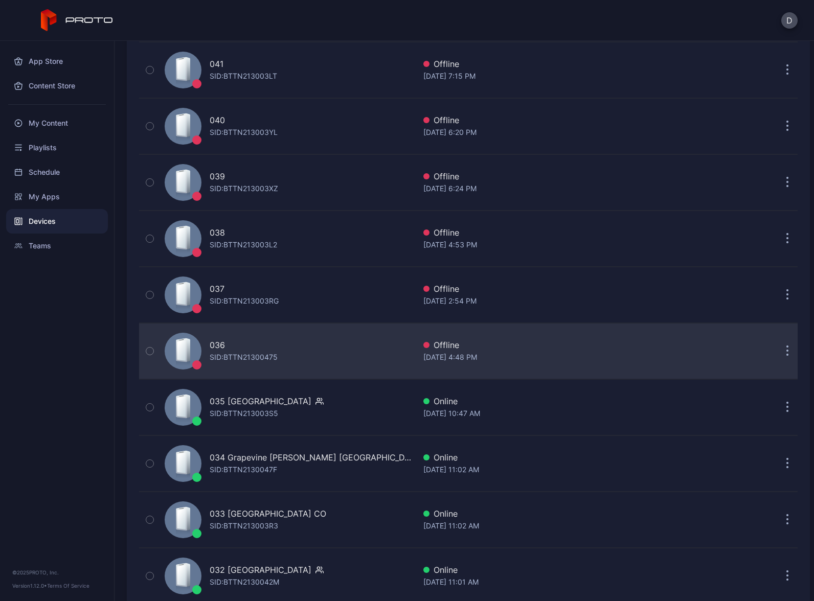
scroll to position [500, 0]
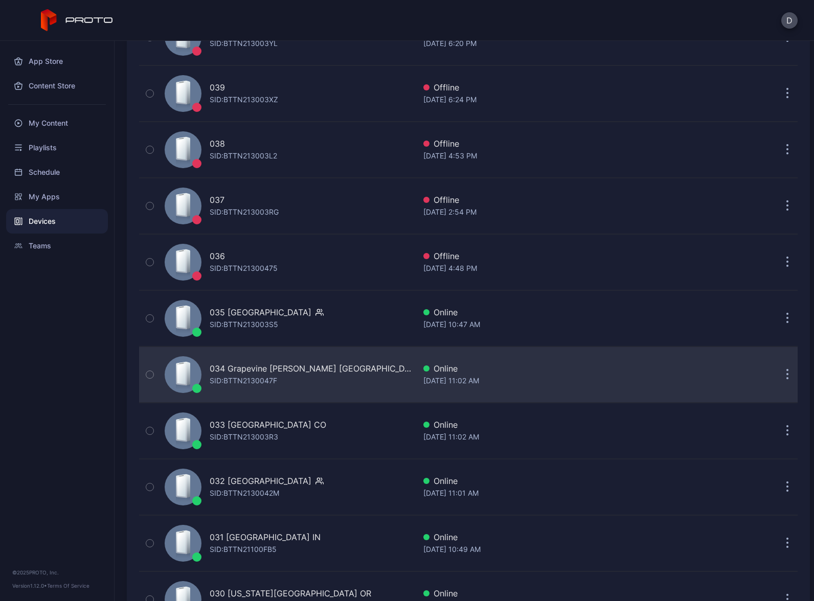
click at [320, 364] on div "034 Grapevine [PERSON_NAME] [GEOGRAPHIC_DATA] [PERSON_NAME]: BTTN2130047F" at bounding box center [288, 374] width 255 height 51
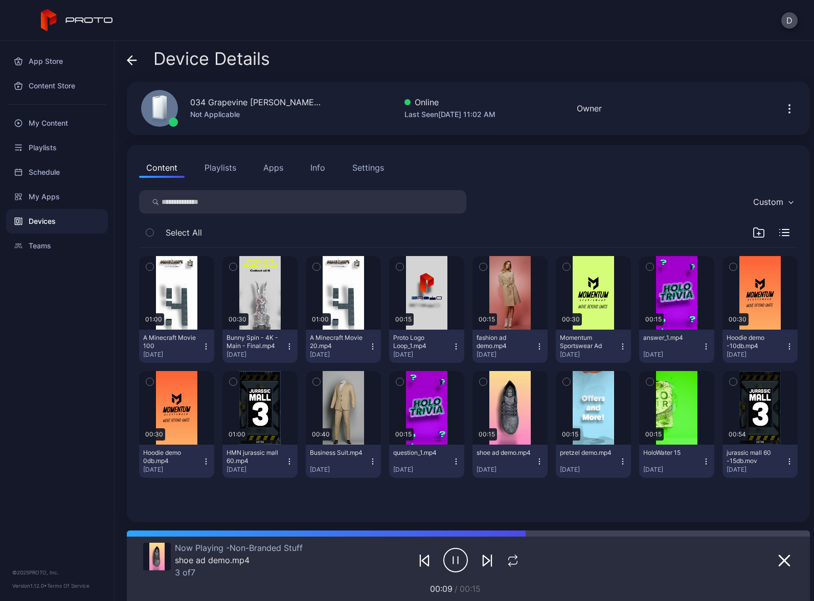
click at [273, 168] on button "Apps" at bounding box center [273, 168] width 34 height 20
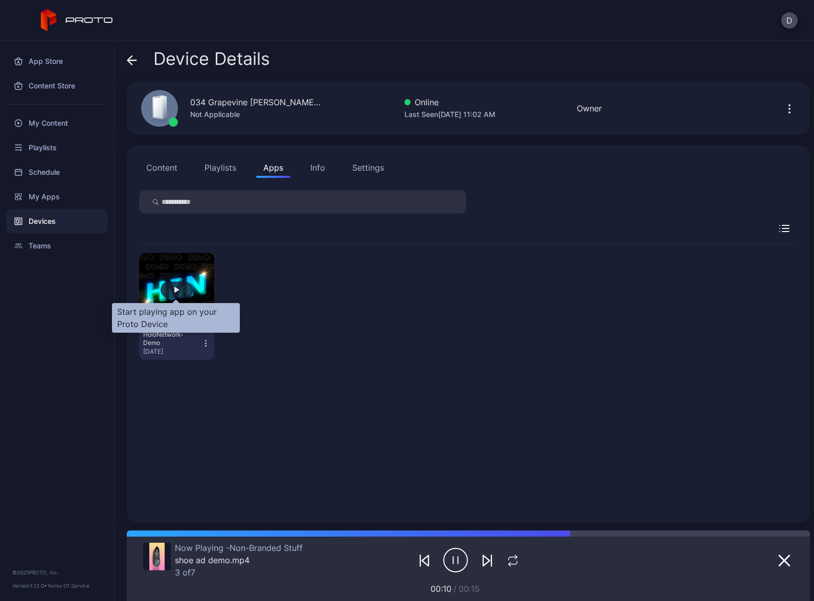
click at [180, 290] on div "button" at bounding box center [177, 290] width 33 height 16
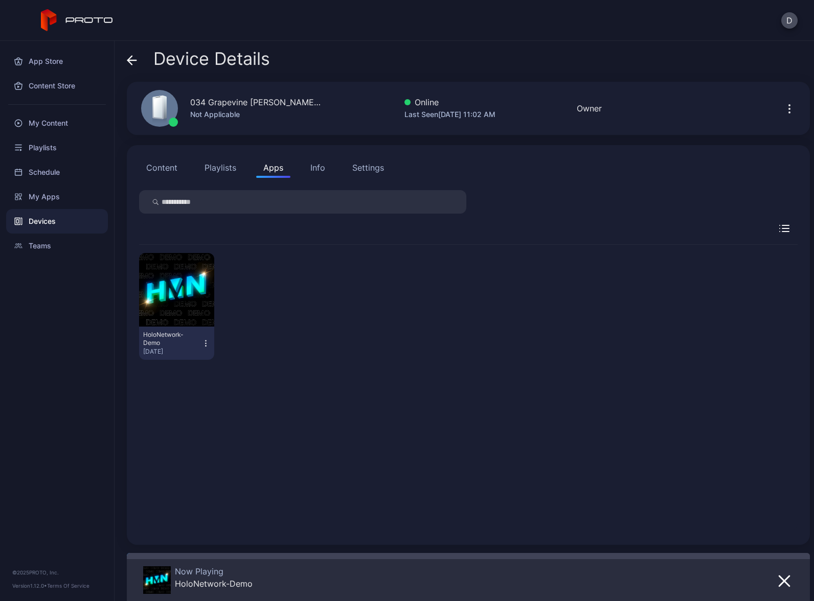
click at [49, 222] on div "Devices" at bounding box center [57, 221] width 102 height 25
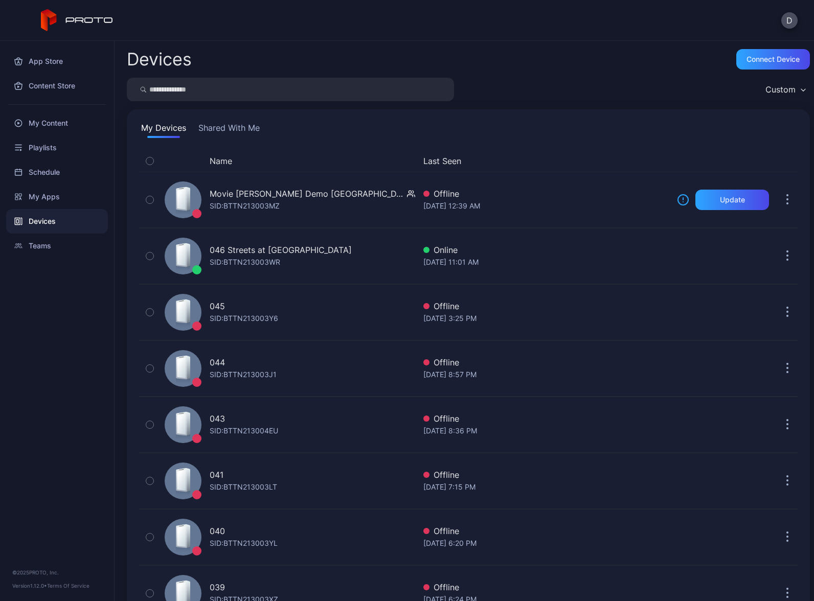
scroll to position [500, 0]
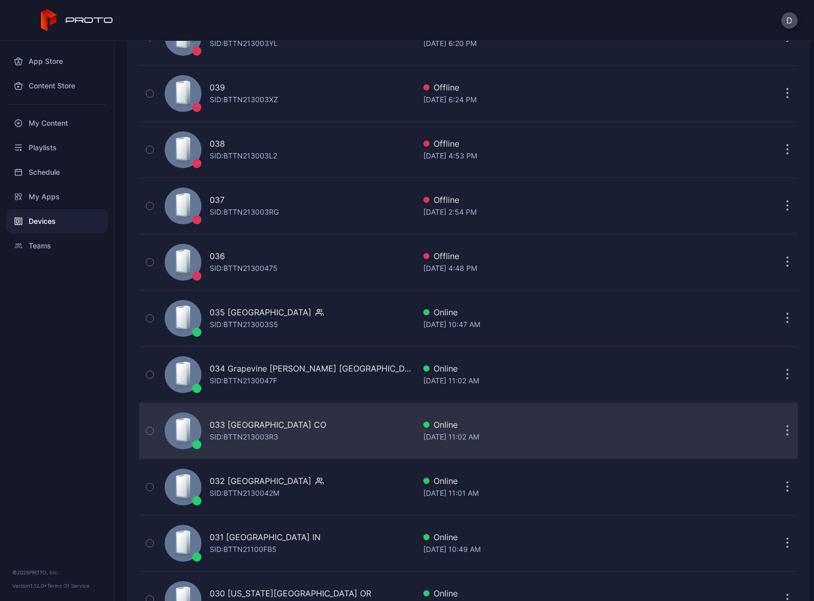
click at [344, 427] on div "033 FlatIron Crossing CO SID: BTTN213003R3" at bounding box center [288, 431] width 255 height 51
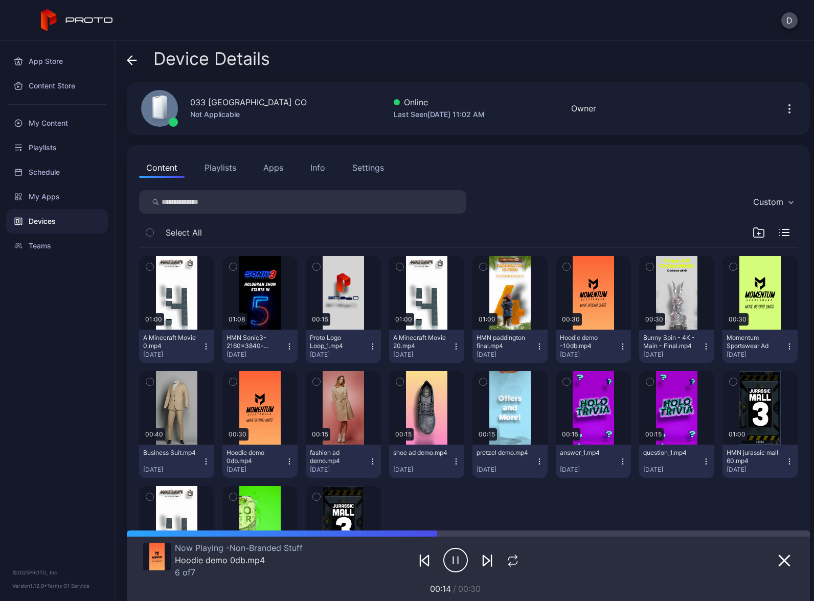
click at [267, 168] on button "Apps" at bounding box center [273, 168] width 34 height 20
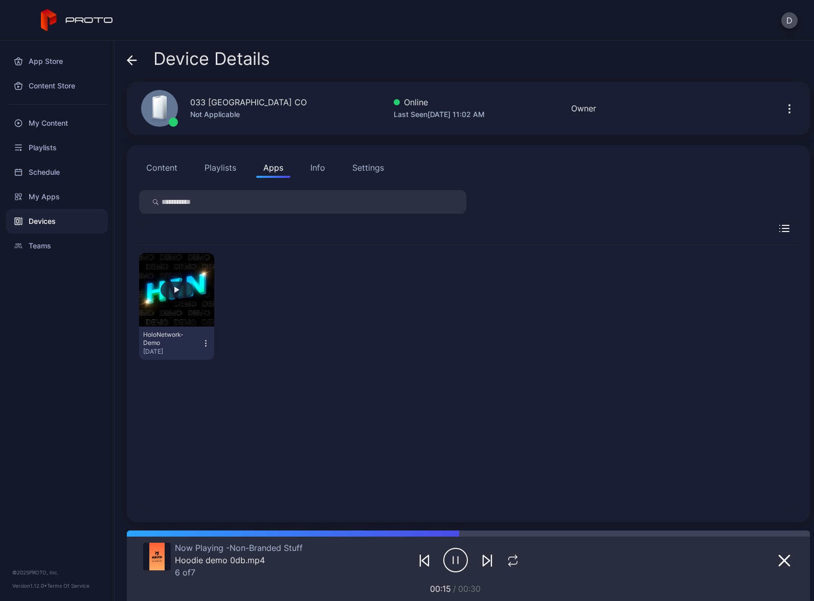
click at [187, 300] on button "button" at bounding box center [176, 290] width 75 height 74
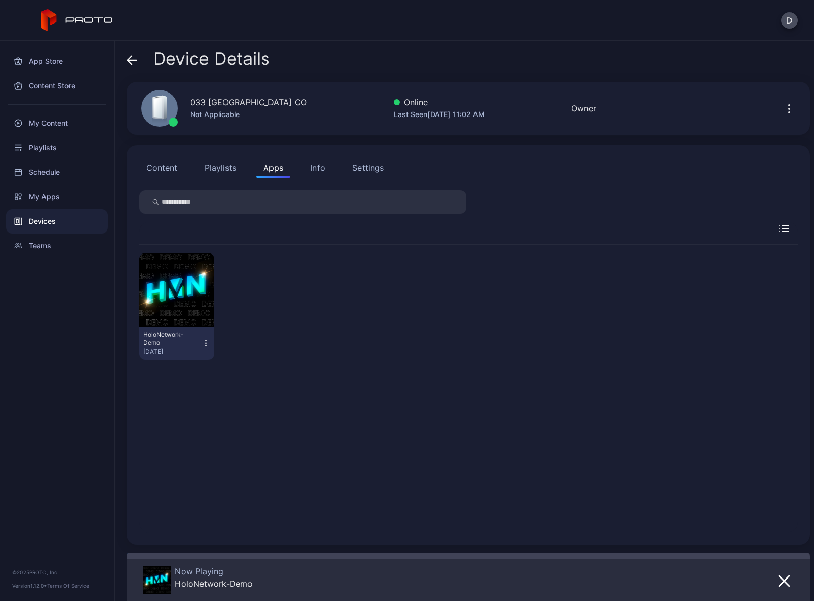
click at [59, 224] on div "Devices" at bounding box center [57, 221] width 102 height 25
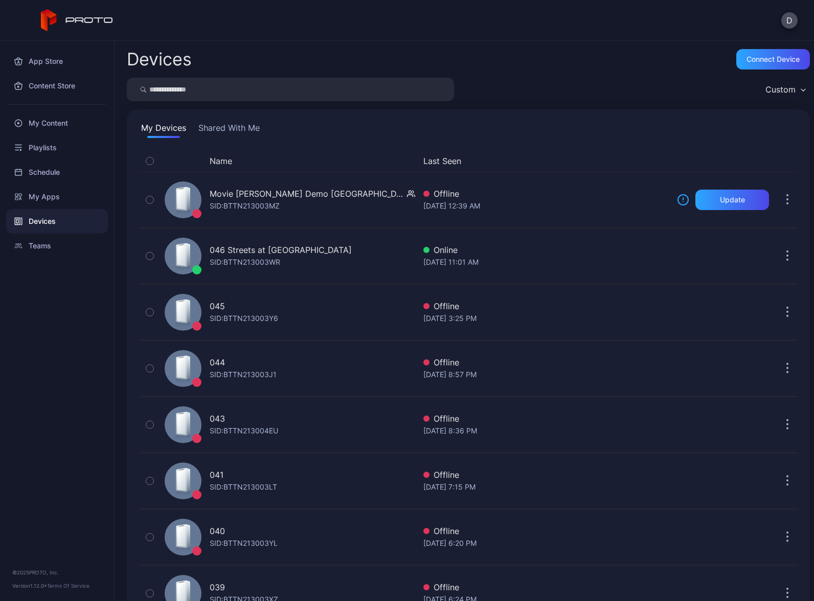
scroll to position [500, 0]
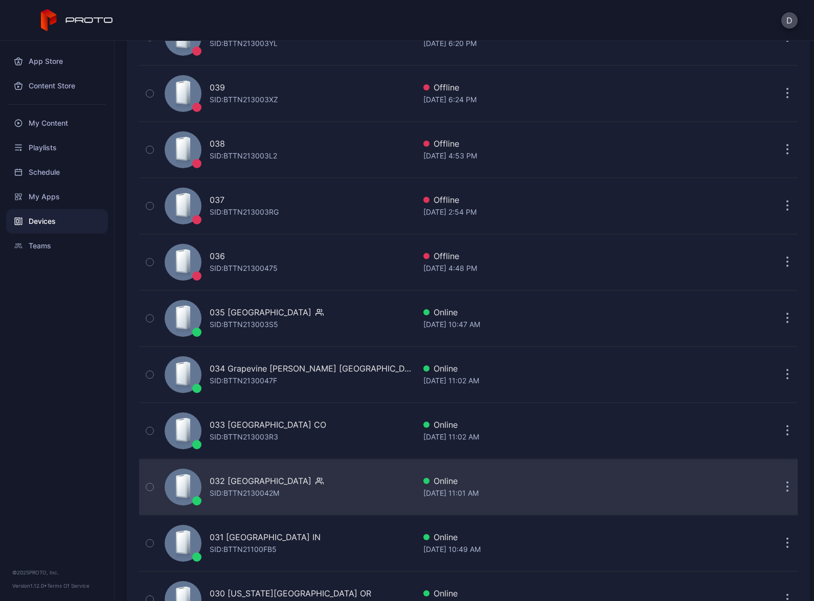
click at [320, 486] on div "032 [GEOGRAPHIC_DATA] SID: BTTN2130042M" at bounding box center [288, 487] width 255 height 51
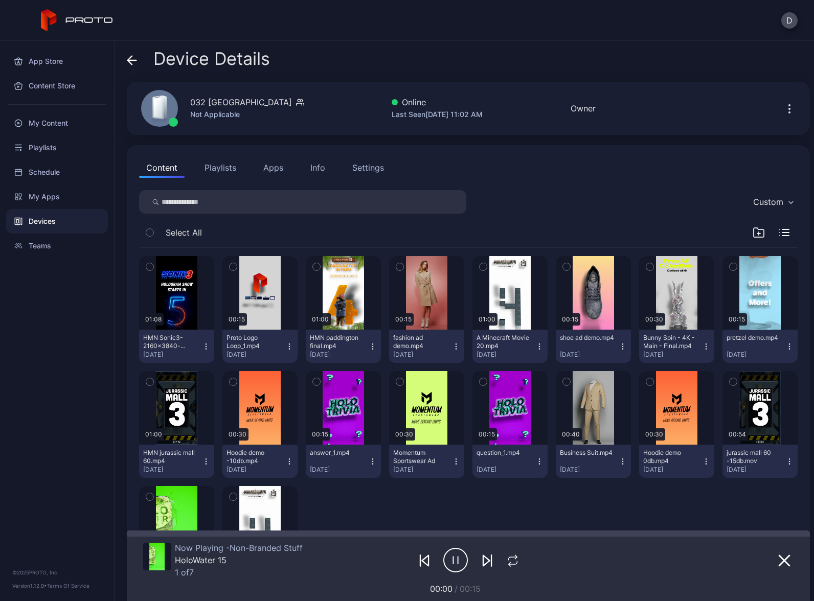
click at [274, 167] on button "Apps" at bounding box center [273, 168] width 34 height 20
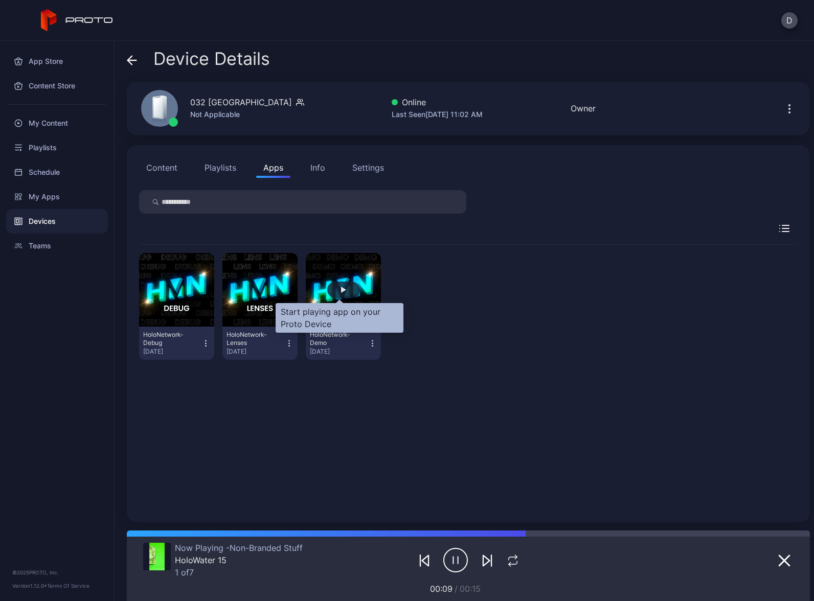
click at [348, 293] on div "button" at bounding box center [343, 290] width 33 height 16
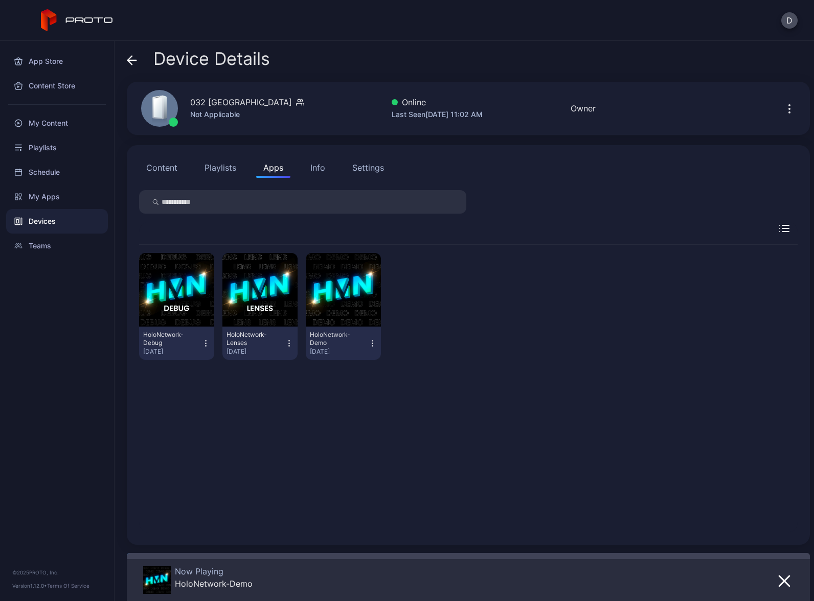
click at [57, 220] on div "Devices" at bounding box center [57, 221] width 102 height 25
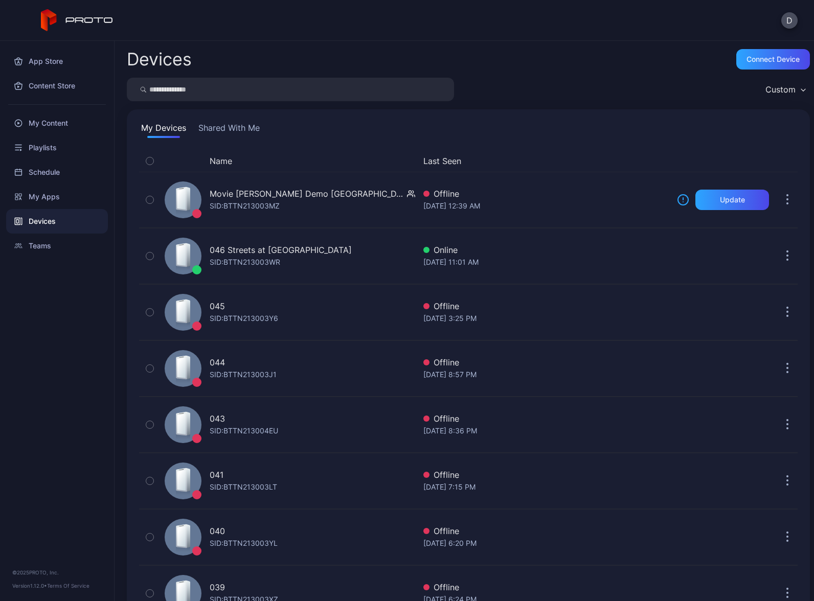
scroll to position [500, 0]
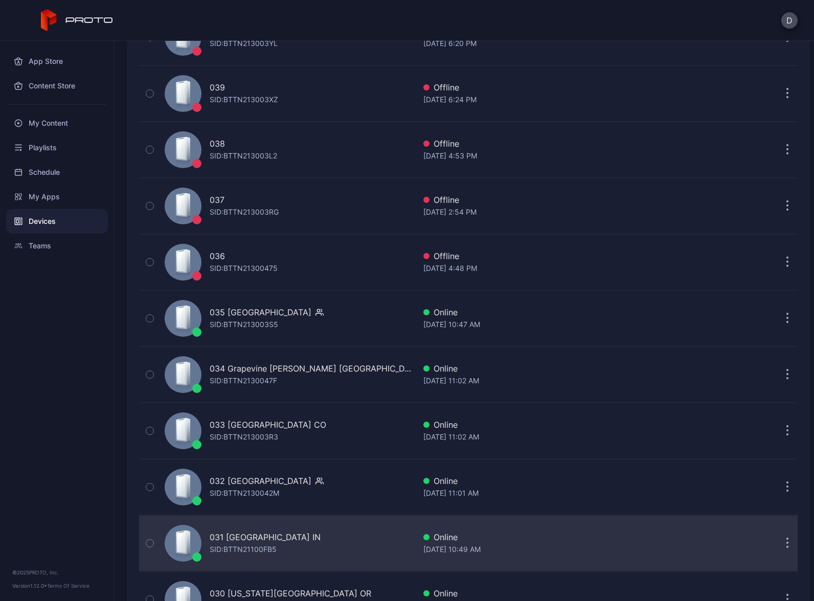
click at [316, 532] on div "031 [GEOGRAPHIC_DATA] IN SID: BTTN21100FB5" at bounding box center [288, 543] width 255 height 51
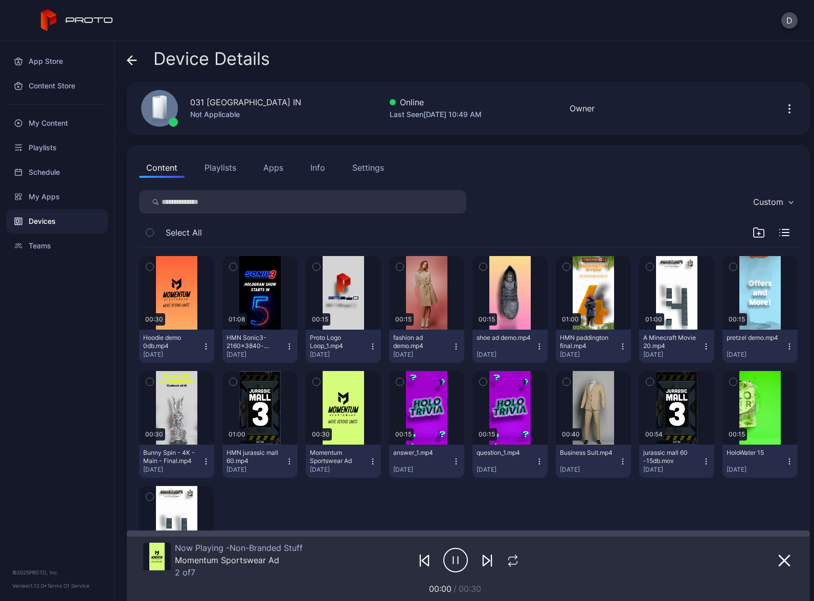
click at [281, 169] on button "Apps" at bounding box center [273, 168] width 34 height 20
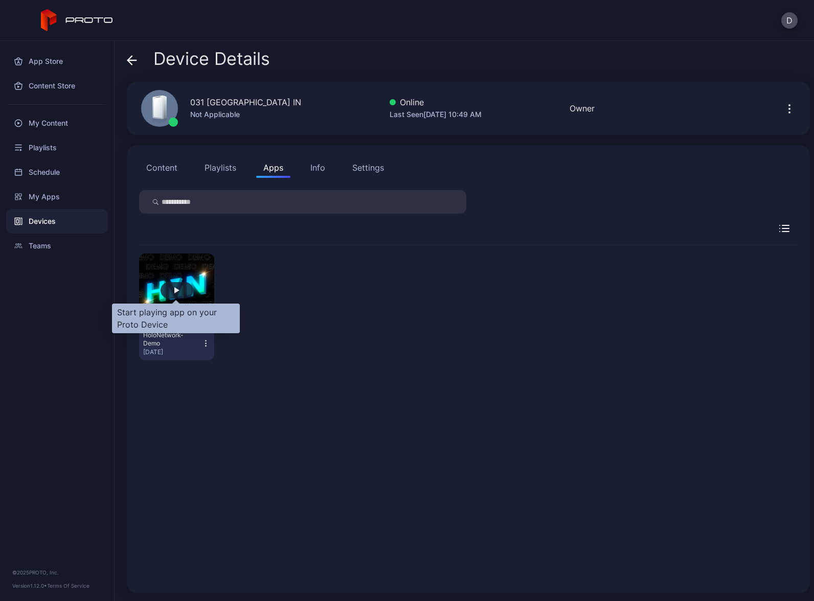
click at [176, 289] on div "button" at bounding box center [176, 290] width 5 height 6
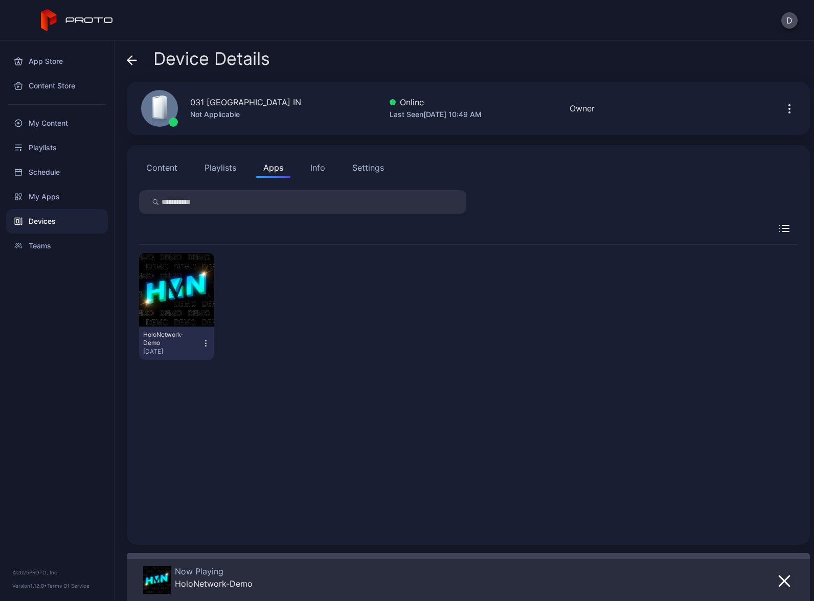
click at [59, 221] on div "Devices" at bounding box center [57, 221] width 102 height 25
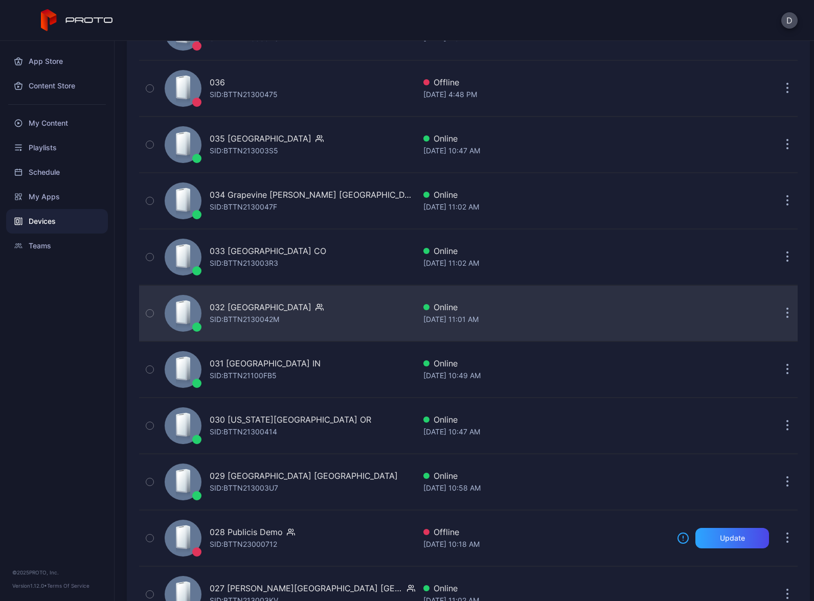
scroll to position [727, 0]
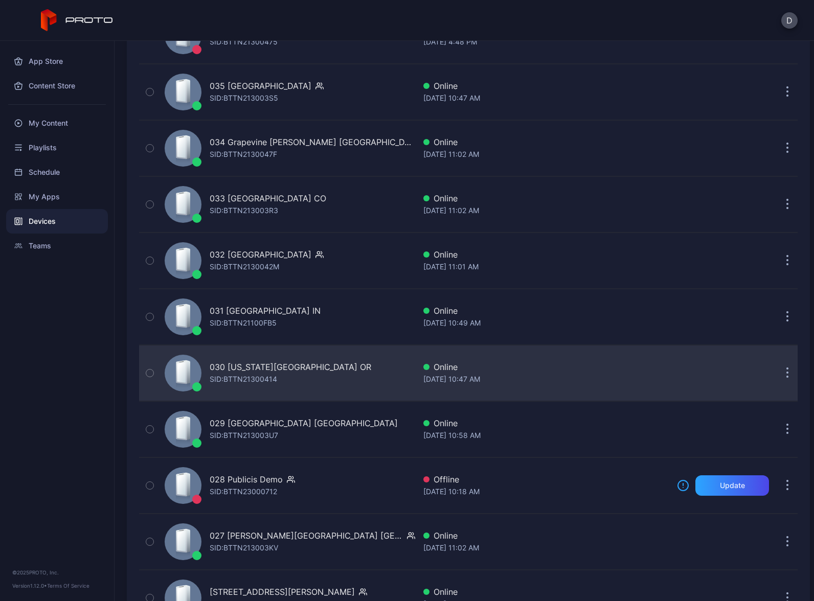
click at [339, 369] on div "030 [US_STATE][GEOGRAPHIC_DATA] OR SID: BTTN21300414" at bounding box center [288, 373] width 255 height 51
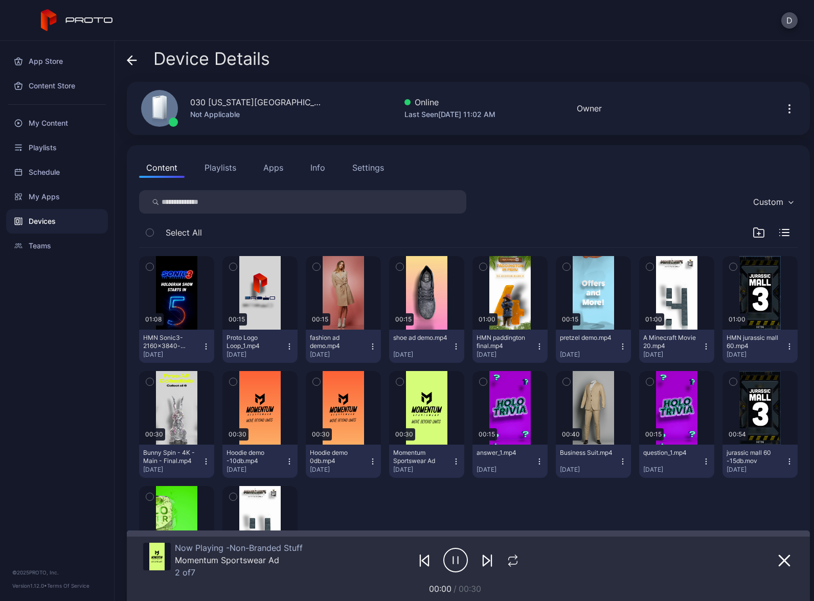
click at [271, 170] on button "Apps" at bounding box center [273, 168] width 34 height 20
